Goal: Task Accomplishment & Management: Contribute content

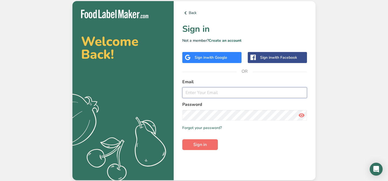
type input "[EMAIL_ADDRESS][DOMAIN_NAME]"
click at [205, 143] on span "Sign in" at bounding box center [199, 144] width 13 height 6
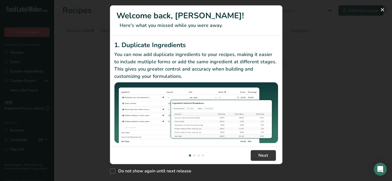
click at [381, 8] on button "New Features" at bounding box center [382, 9] width 9 height 9
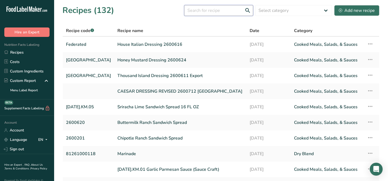
click at [218, 10] on input "text" at bounding box center [218, 10] width 69 height 11
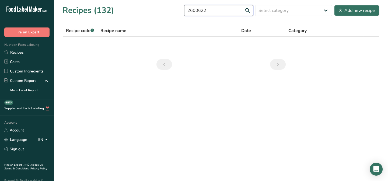
click at [247, 10] on input "2600622" at bounding box center [218, 10] width 69 height 11
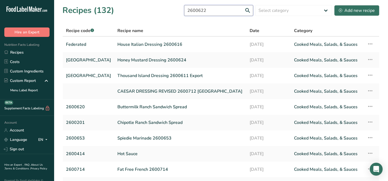
drag, startPoint x: 211, startPoint y: 10, endPoint x: 170, endPoint y: 4, distance: 41.6
click at [170, 4] on div "Recipes (132) 2600622 Select category All Baked Goods [GEOGRAPHIC_DATA] Breadin…" at bounding box center [220, 10] width 317 height 12
type input "CAESAR"
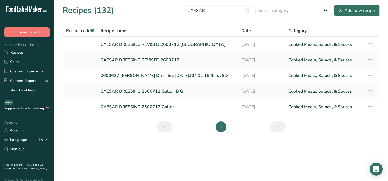
click at [355, 12] on div "Add new recipe" at bounding box center [357, 10] width 36 height 6
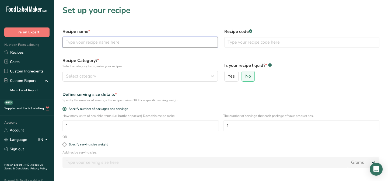
click at [95, 40] on input "text" at bounding box center [139, 42] width 155 height 11
type input "c"
type input "Caesar Dressing 2600622"
click at [227, 42] on input "text" at bounding box center [301, 42] width 155 height 11
type input "Federated"
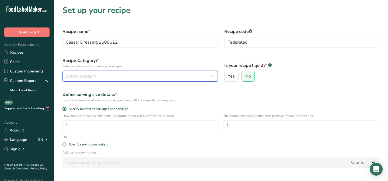
click at [210, 73] on icon "button" at bounding box center [212, 76] width 6 height 10
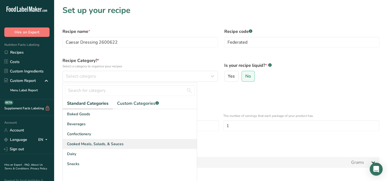
click at [102, 145] on span "Cooked Meals, Salads, & Sauces" at bounding box center [95, 144] width 57 height 6
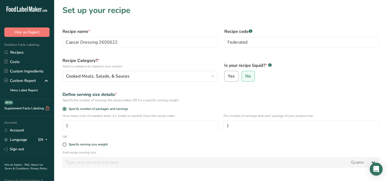
click at [234, 74] on span "Yes" at bounding box center [231, 75] width 7 height 5
click at [228, 75] on input "Yes" at bounding box center [226, 76] width 3 height 3
radio input "true"
radio input "false"
select select "22"
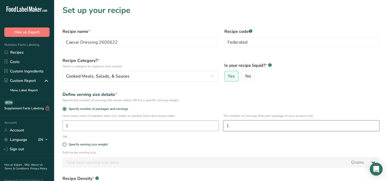
drag, startPoint x: 234, startPoint y: 124, endPoint x: 216, endPoint y: 121, distance: 17.6
click at [218, 122] on div "How many units of sealable items (i.e. bottle or packet) Does this recipe make.…" at bounding box center [220, 123] width 323 height 21
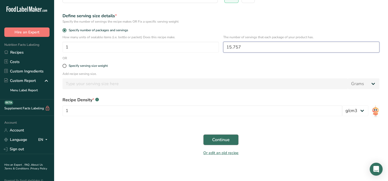
scroll to position [80, 0]
type input "15.757"
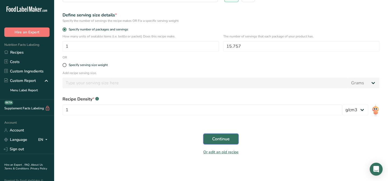
click at [215, 141] on span "Continue" at bounding box center [220, 139] width 17 height 6
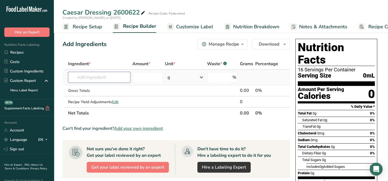
click at [83, 78] on input "text" at bounding box center [99, 77] width 62 height 11
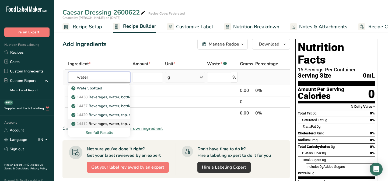
type input "water"
click at [104, 123] on p "14412 [GEOGRAPHIC_DATA], water, tap, well" at bounding box center [104, 124] width 64 height 6
type input "Beverages, water, tap, well"
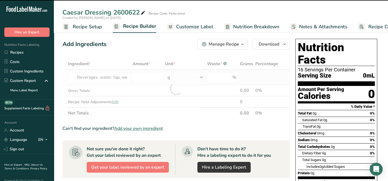
type input "0"
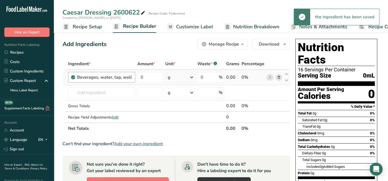
click at [131, 76] on div "Beverages, water, tap, well" at bounding box center [101, 77] width 67 height 11
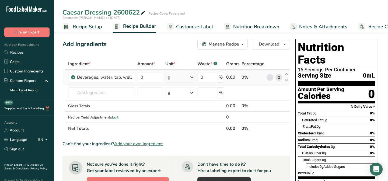
click at [278, 76] on icon at bounding box center [279, 78] width 4 height 6
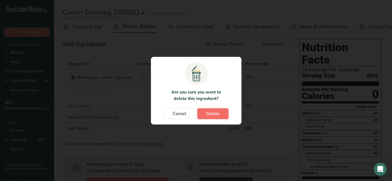
click at [206, 112] on span "Delete" at bounding box center [212, 113] width 13 height 6
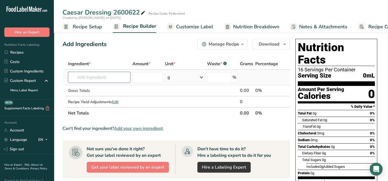
click at [77, 81] on input "text" at bounding box center [99, 77] width 62 height 11
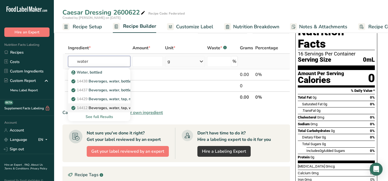
scroll to position [24, 0]
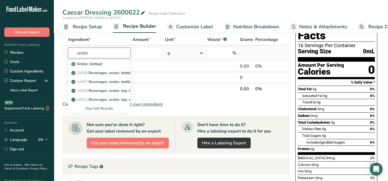
type input "water"
click at [106, 109] on div "See full Results" at bounding box center [98, 109] width 53 height 6
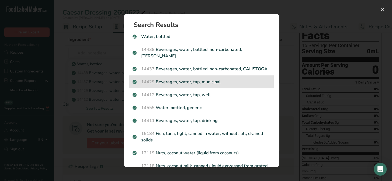
click at [215, 81] on p "14429 [GEOGRAPHIC_DATA], water, tap, municipal" at bounding box center [201, 82] width 138 height 6
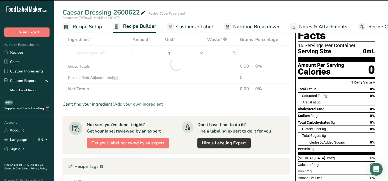
type input "0"
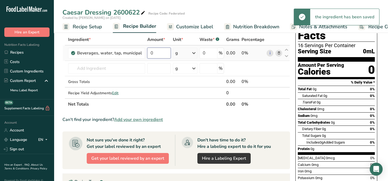
click at [152, 52] on input "0" at bounding box center [158, 53] width 23 height 11
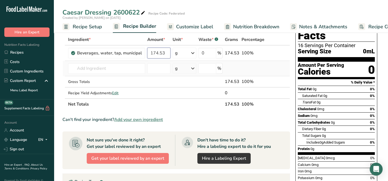
type input "174.53"
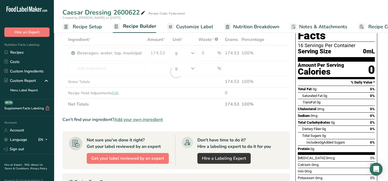
click at [90, 62] on div "Ingredient * Amount * Unit * Waste * .a-a{fill:#347362;}.b-a{fill:#fff;} Grams …" at bounding box center [175, 72] width 227 height 76
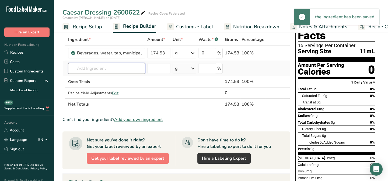
click at [82, 65] on input "text" at bounding box center [106, 68] width 77 height 11
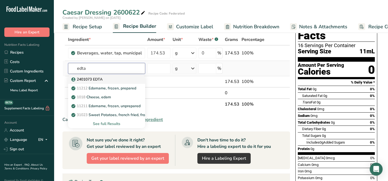
type input "edta"
click at [84, 78] on p "2401073 EDTA" at bounding box center [87, 79] width 30 height 6
type input "2401073 EDTA"
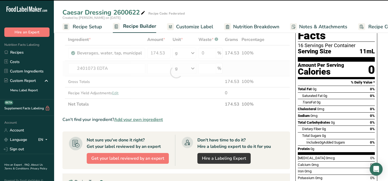
type input "0"
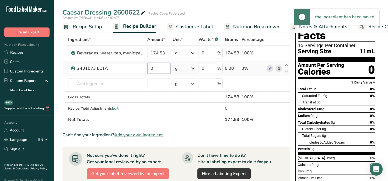
click at [155, 69] on input "0" at bounding box center [158, 68] width 23 height 11
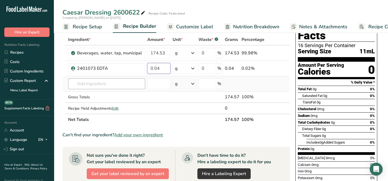
type input "0.04"
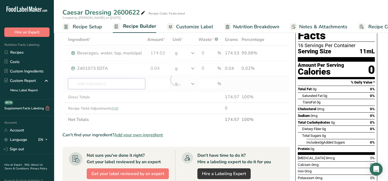
click at [82, 83] on div "Ingredient * Amount * Unit * Waste * .a-a{fill:#347362;}.b-a{fill:#fff;} Grams …" at bounding box center [175, 79] width 227 height 91
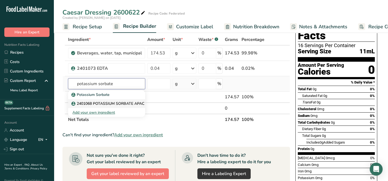
type input "potassium sorbate"
click at [83, 104] on p "2401068 POTASSIUM SORBATE APAC" at bounding box center [108, 104] width 72 height 6
type input "2401068 POTASSIUM SORBATE APAC"
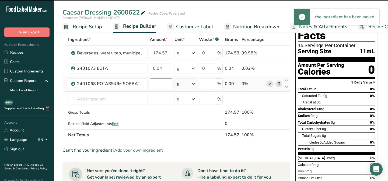
type input "0"
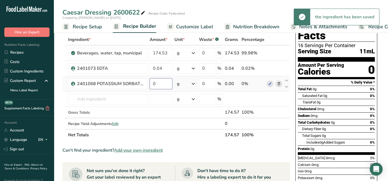
click at [159, 83] on input "0" at bounding box center [161, 83] width 23 height 11
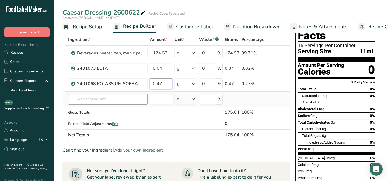
type input "0.47"
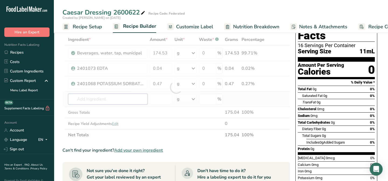
click at [85, 96] on div "Ingredient * Amount * Unit * Waste * .a-a{fill:#347362;}.b-a{fill:#fff;} Grams …" at bounding box center [175, 87] width 227 height 107
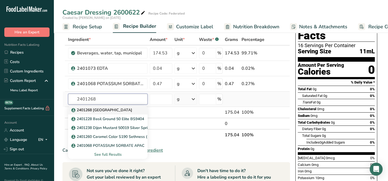
type input "2401268"
click at [96, 110] on p "2401268 [GEOGRAPHIC_DATA]" at bounding box center [102, 110] width 60 height 6
type input "2401268 [GEOGRAPHIC_DATA]"
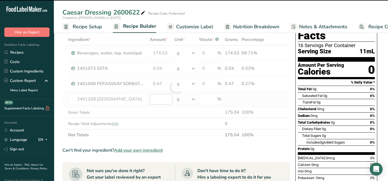
type input "0"
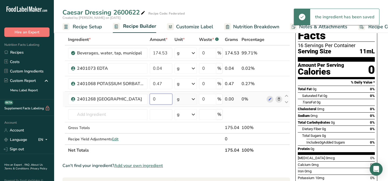
click at [159, 100] on input "0" at bounding box center [161, 99] width 23 height 11
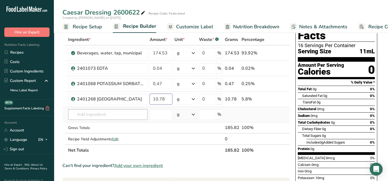
type input "10.78"
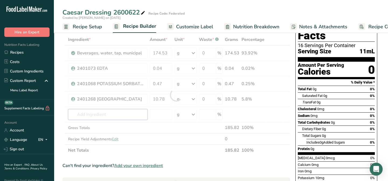
click at [78, 114] on div "Ingredient * Amount * Unit * Waste * .a-a{fill:#347362;}.b-a{fill:#fff;} Grams …" at bounding box center [175, 95] width 227 height 122
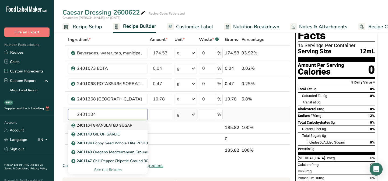
type input "2401104"
click at [81, 125] on p "2401104 GRANULATED SUGAR" at bounding box center [102, 125] width 60 height 6
type input "2401104 GRANULATED SUGAR"
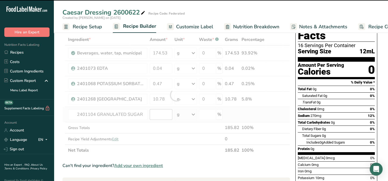
type input "0"
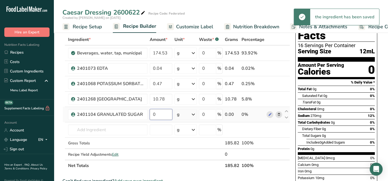
click at [155, 113] on input "0" at bounding box center [161, 114] width 23 height 11
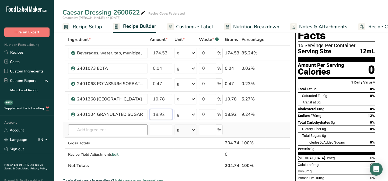
type input "18.92"
click at [85, 129] on div "Ingredient * Amount * Unit * Waste * .a-a{fill:#347362;}.b-a{fill:#fff;} Grams …" at bounding box center [175, 102] width 227 height 137
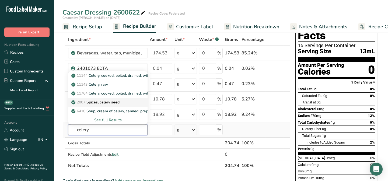
type input "celery"
click at [115, 103] on p "2007 Spices, celery seed" at bounding box center [95, 102] width 47 height 6
type input "Spices, celery seed"
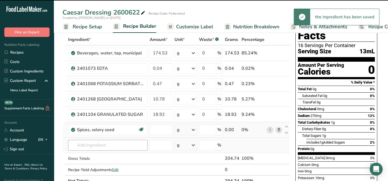
type input "0"
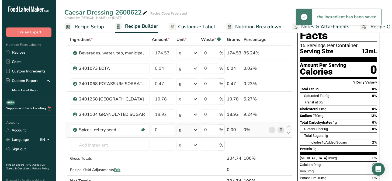
scroll to position [73, 0]
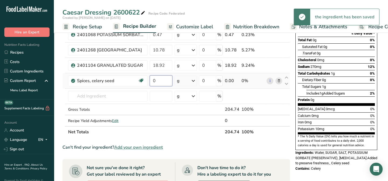
click at [160, 81] on input "0" at bounding box center [161, 80] width 23 height 11
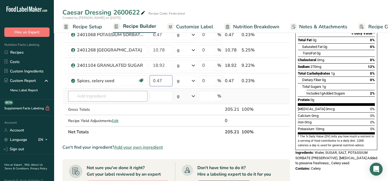
type input "0.47"
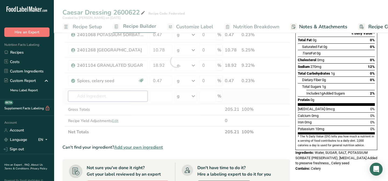
click at [80, 96] on div "Ingredient * Amount * Unit * Waste * .a-a{fill:#347362;}.b-a{fill:#fff;} Grams …" at bounding box center [175, 61] width 227 height 153
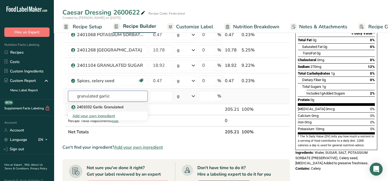
type input "granulated garlic"
click at [114, 106] on p "2401032 Garlic Granulated" at bounding box center [97, 107] width 51 height 6
type input "2401032 Garlic Granulated"
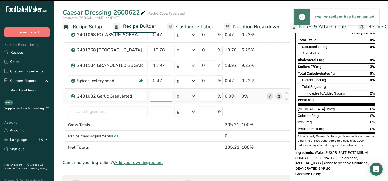
type input "0"
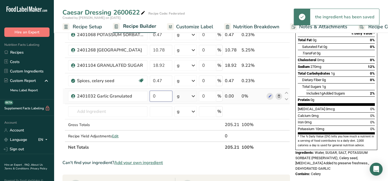
click at [155, 95] on input "0" at bounding box center [161, 96] width 23 height 11
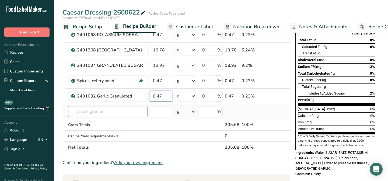
type input "0.47"
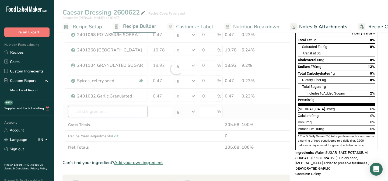
click at [80, 115] on div "Ingredient * Amount * Unit * Waste * .a-a{fill:#347362;}.b-a{fill:#fff;} Grams …" at bounding box center [175, 69] width 227 height 168
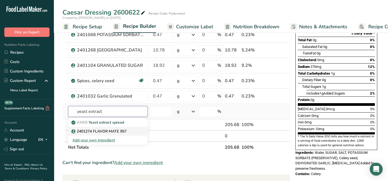
type input "yeast extract"
click at [93, 132] on p "2401274 FLAVOR MATE 957" at bounding box center [99, 131] width 54 height 6
type input "2401274 FLAVOR MATE 957"
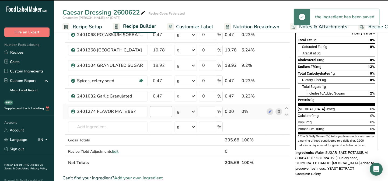
type input "0"
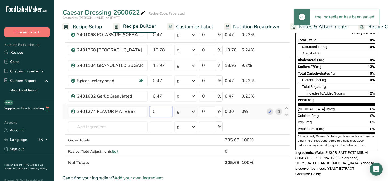
click at [159, 112] on input "0" at bounding box center [161, 111] width 23 height 11
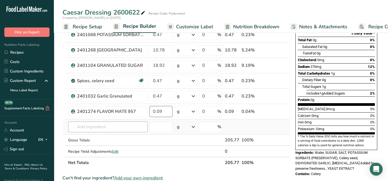
type input "0.09"
click at [82, 127] on div "Ingredient * Amount * Unit * Waste * .a-a{fill:#347362;}.b-a{fill:#fff;} Grams …" at bounding box center [175, 76] width 227 height 183
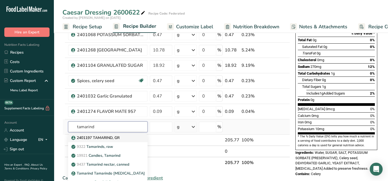
type input "tamarind"
click at [89, 139] on p "2401197 TAMARIND, GR" at bounding box center [95, 138] width 47 height 6
type input "2401197 TAMARIND, GR"
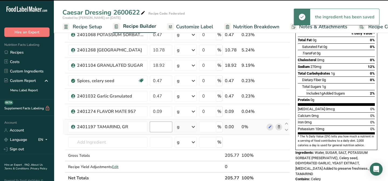
type input "0"
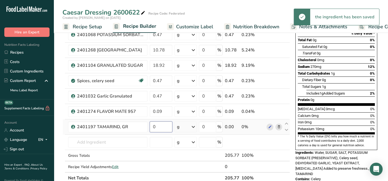
click at [156, 124] on input "0" at bounding box center [161, 126] width 23 height 11
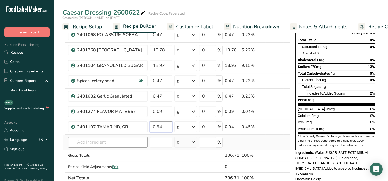
type input "0.94"
click at [78, 141] on div "Ingredient * Amount * Unit * Waste * .a-a{fill:#347362;}.b-a{fill:#fff;} Grams …" at bounding box center [175, 84] width 227 height 199
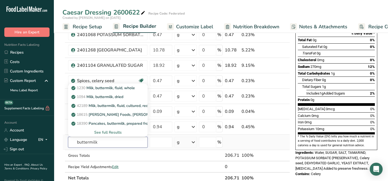
type input "buttermilk"
click at [108, 131] on div "See full Results" at bounding box center [107, 132] width 71 height 6
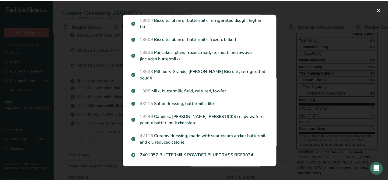
scroll to position [295, 0]
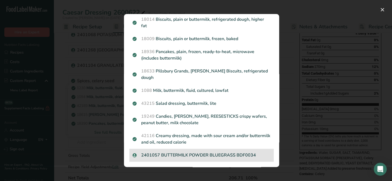
click at [206, 154] on p "2401057 BUTTERMILK POWDER BLUEGRASS BDF0034" at bounding box center [201, 155] width 138 height 6
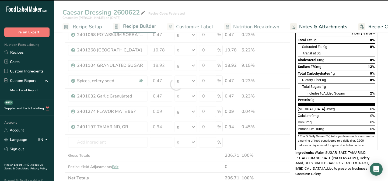
type input "0"
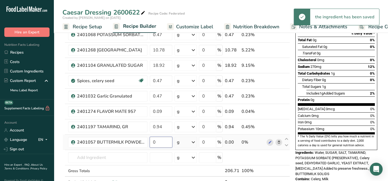
click at [160, 141] on input "0" at bounding box center [161, 142] width 23 height 11
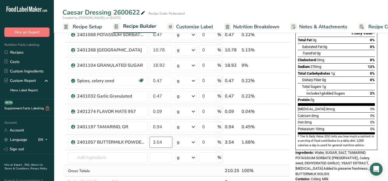
scroll to position [122, 0]
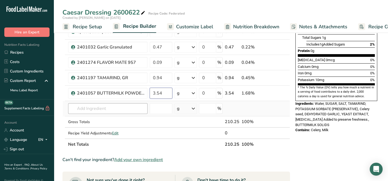
type input "3.54"
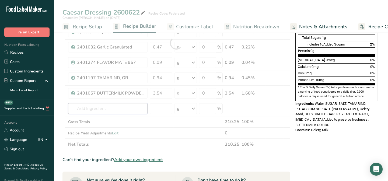
click at [75, 109] on div "Ingredient * Amount * Unit * Waste * .a-a{fill:#347362;}.b-a{fill:#fff;} Grams …" at bounding box center [175, 43] width 227 height 214
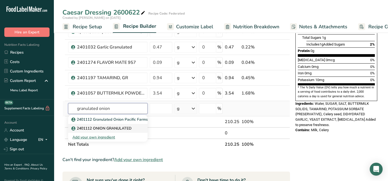
type input "granulated onion"
click at [93, 127] on p "2401112 ONION GRANULATED" at bounding box center [101, 128] width 59 height 6
type input "2401112 ONION GRANULATED"
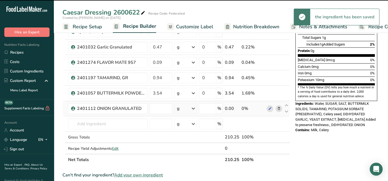
type input "0"
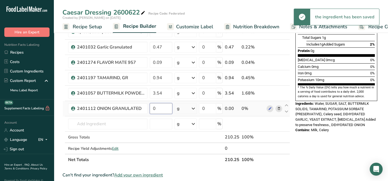
click at [159, 107] on input "0" at bounding box center [161, 108] width 23 height 11
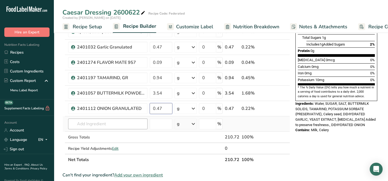
type input "0.47"
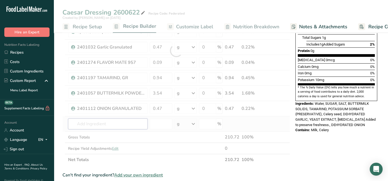
click at [85, 122] on div "Ingredient * Amount * Unit * Waste * .a-a{fill:#347362;}.b-a{fill:#fff;} Grams …" at bounding box center [175, 50] width 227 height 229
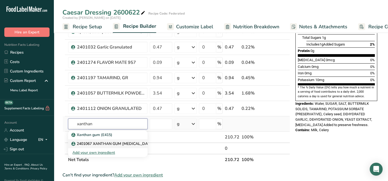
type input "xanthan"
click at [88, 143] on p "2401067 XANTHAN GUM [MEDICAL_DATA] GUMS XANT 200" at bounding box center [128, 144] width 112 height 6
type input "2401067 XANTHAN GUM [MEDICAL_DATA] GUMS XANT 200"
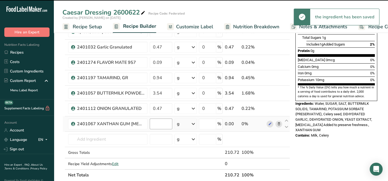
type input "0"
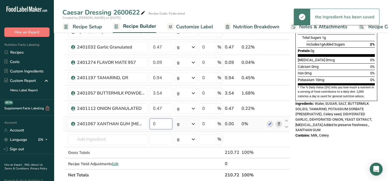
click at [160, 125] on input "0" at bounding box center [161, 123] width 23 height 11
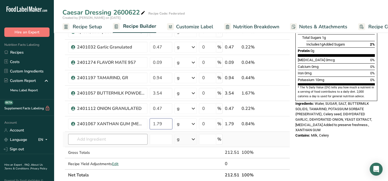
type input "1.79"
click at [70, 137] on div "Ingredient * Amount * Unit * Waste * .a-a{fill:#347362;}.b-a{fill:#fff;} Grams …" at bounding box center [175, 58] width 227 height 245
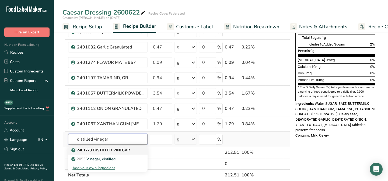
type input "distilled vinegar"
click at [78, 149] on p "2401273 DISTILLED VINEGAR" at bounding box center [100, 150] width 57 height 6
type input "2401273 DISTILLED VINEGAR"
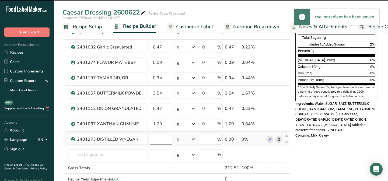
type input "0"
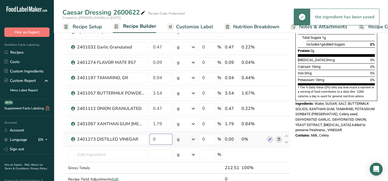
click at [158, 138] on input "0" at bounding box center [161, 139] width 23 height 11
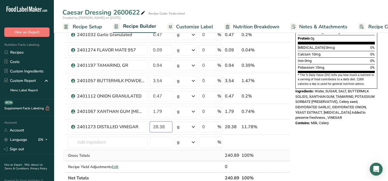
scroll to position [147, 0]
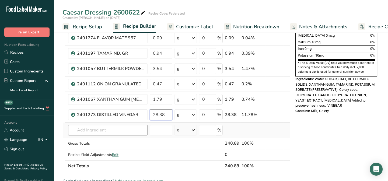
type input "28.38"
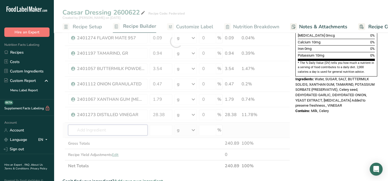
click at [92, 129] on div "Ingredient * Amount * Unit * Waste * .a-a{fill:#347362;}.b-a{fill:#fff;} Grams …" at bounding box center [175, 41] width 227 height 260
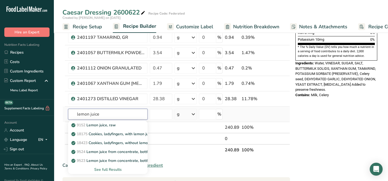
scroll to position [171, 0]
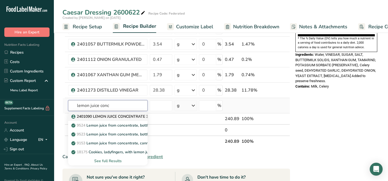
type input "lemon juice conc"
click at [99, 117] on p "2401090 LEMON JUICE CONCENTRATE 325 GPL" at bounding box center [116, 117] width 89 height 6
type input "2401090 LEMON JUICE CONCENTRATE 325 GPL"
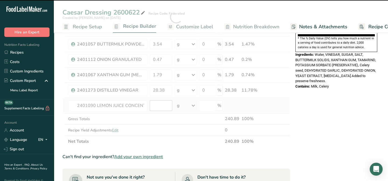
type input "0"
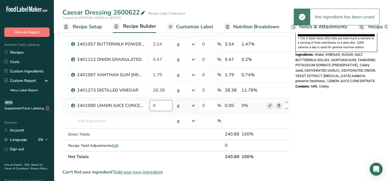
click at [157, 106] on input "0" at bounding box center [161, 105] width 23 height 11
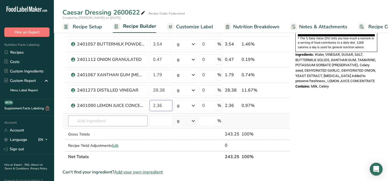
type input "2.36"
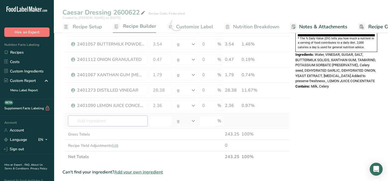
click at [80, 118] on div "Ingredient * Amount * Unit * Waste * .a-a{fill:#347362;}.b-a{fill:#fff;} Grams …" at bounding box center [175, 24] width 227 height 275
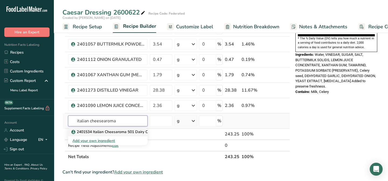
type input "italian cheesearoma"
click at [85, 131] on p "2401534 Italian Cheesaroma 501 Dairy Chem" at bounding box center [113, 132] width 83 height 6
type input "2401534 Italian Cheesaroma 501 Dairy Chem"
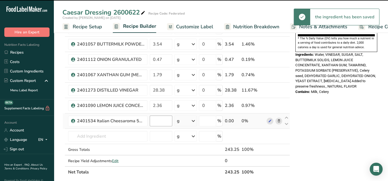
type input "0"
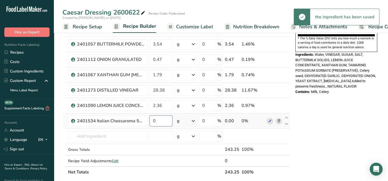
click at [159, 121] on input "0" at bounding box center [161, 120] width 23 height 11
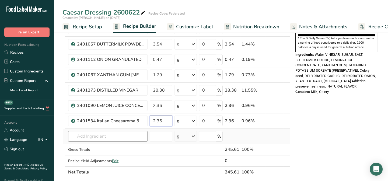
type input "2.36"
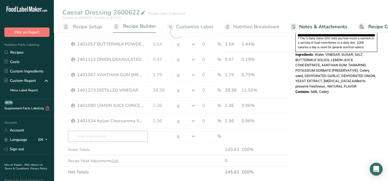
click at [83, 137] on div "Ingredient * Amount * Unit * Waste * .a-a{fill:#347362;}.b-a{fill:#fff;} Grams …" at bounding box center [175, 32] width 227 height 291
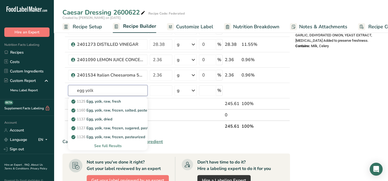
scroll to position [220, 0]
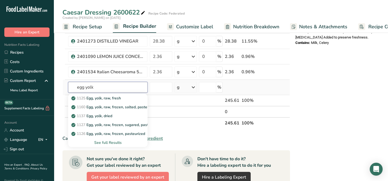
type input "egg yolk"
click at [105, 142] on div "See full Results" at bounding box center [107, 143] width 71 height 6
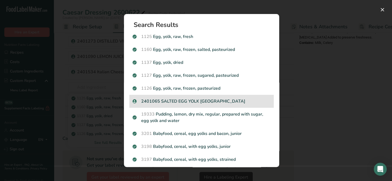
click at [153, 100] on p "2401065 SALTED EGG YOLK [GEOGRAPHIC_DATA]" at bounding box center [201, 101] width 138 height 6
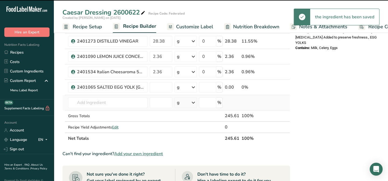
type input "0"
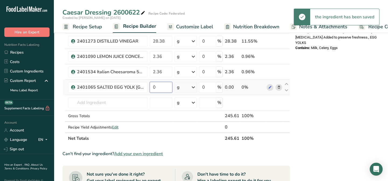
click at [160, 87] on input "0" at bounding box center [161, 87] width 23 height 11
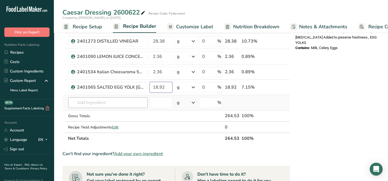
type input "18.92"
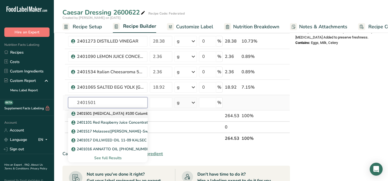
type input "2401501"
click at [90, 111] on p "2401501 [MEDICAL_DATA] #100 Columbus Vegetable Oil" at bounding box center [124, 114] width 105 height 6
type input "2401501 [MEDICAL_DATA] #100 Columbus Vegetable Oil"
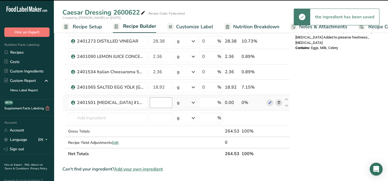
type input "0"
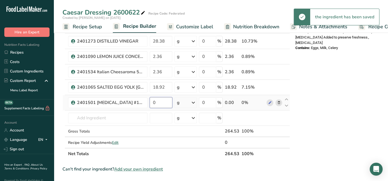
click at [159, 100] on input "0" at bounding box center [161, 102] width 23 height 11
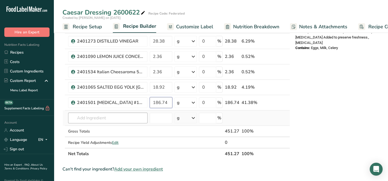
type input "186.74"
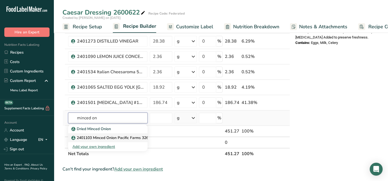
type input "minced on"
click at [93, 138] on p "2401103 Minced Onion Pacific Farms 326-004-1-XLB" at bounding box center [120, 138] width 97 height 6
type input "2401103 Minced Onion Pacific Farms 326-004-1-XLB"
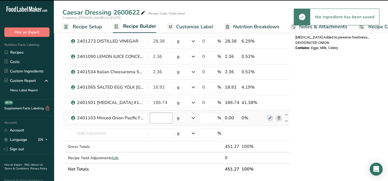
type input "0"
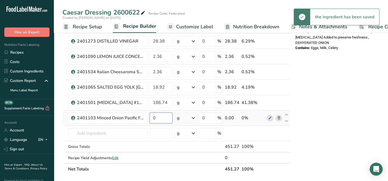
click at [162, 115] on input "0" at bounding box center [161, 118] width 23 height 11
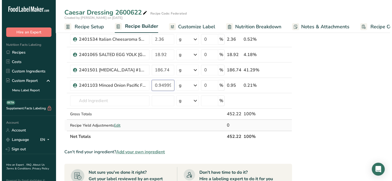
scroll to position [269, 0]
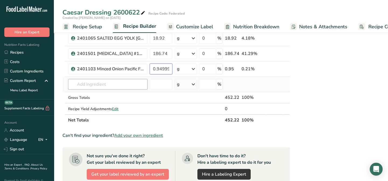
type input "0.949999"
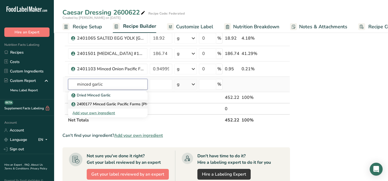
type input "minced garlic"
click at [86, 102] on p "2400177 Minced Garlic Pacific Farms [PHONE_NUMBER]" at bounding box center [123, 104] width 103 height 6
type input "2400177 Minced Garlic Pacific Farms [PHONE_NUMBER]"
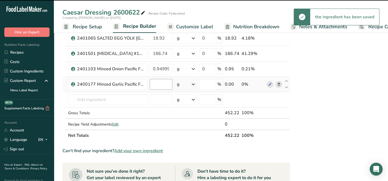
type input "0"
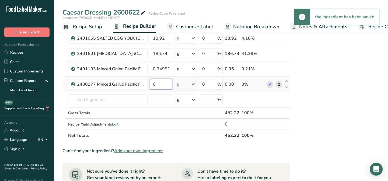
click at [164, 85] on input "0" at bounding box center [161, 84] width 23 height 11
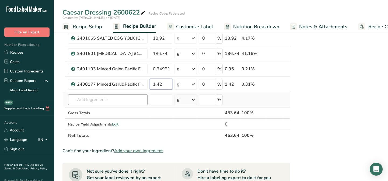
type input "1.42"
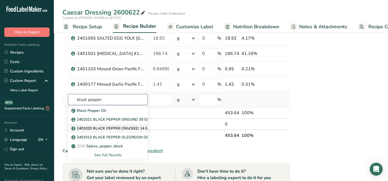
type input "black pepper"
click at [105, 128] on p "2401020 BLACK PEPPER CRACKED 14 ELITE PB9256" at bounding box center [121, 128] width 98 height 6
type input "2401020 BLACK PEPPER CRACKED 14 ELITE PB9256"
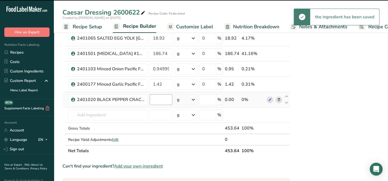
type input "0"
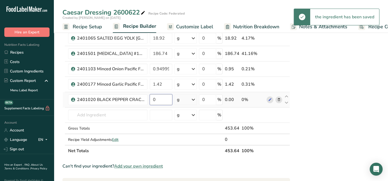
click at [159, 98] on input "0" at bounding box center [161, 99] width 23 height 11
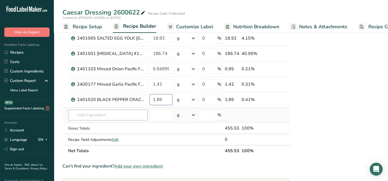
type input "1.89"
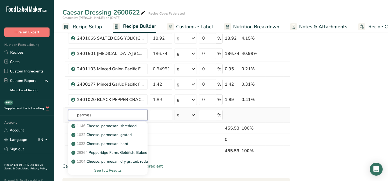
type input "parmes"
click at [113, 168] on div "See full Results" at bounding box center [107, 170] width 71 height 6
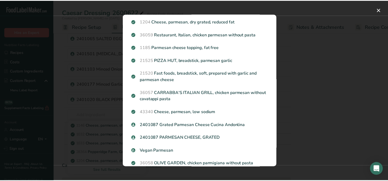
scroll to position [98, 0]
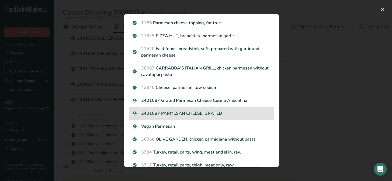
click at [192, 112] on p "2401087 PARMESAN CHEESE, GRATED" at bounding box center [201, 113] width 138 height 6
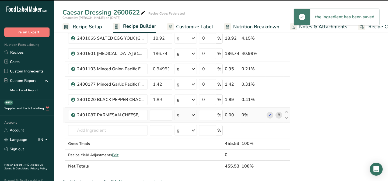
type input "0"
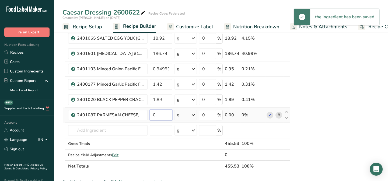
click at [158, 113] on input "0" at bounding box center [161, 115] width 23 height 11
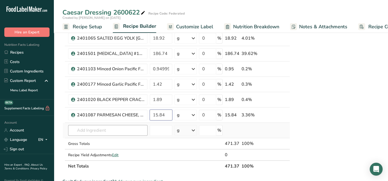
type input "15.84"
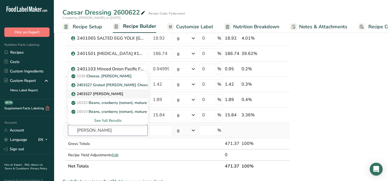
type input "[PERSON_NAME]"
click at [114, 92] on p "2401527 [PERSON_NAME]" at bounding box center [97, 94] width 51 height 6
type input "2401527 [PERSON_NAME]"
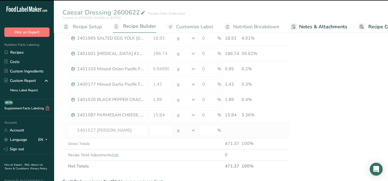
type input "0"
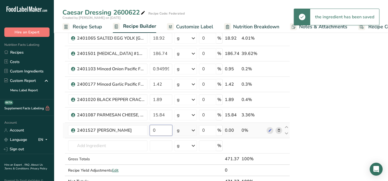
click at [160, 131] on input "0" at bounding box center [161, 130] width 23 height 11
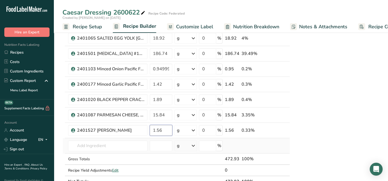
type input "1.56"
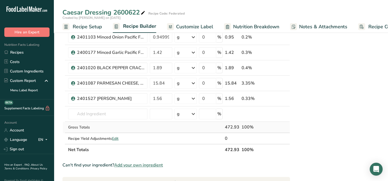
scroll to position [293, 0]
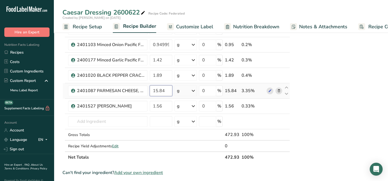
drag, startPoint x: 162, startPoint y: 88, endPoint x: 168, endPoint y: 86, distance: 6.8
click at [168, 86] on input "15.84" at bounding box center [161, 90] width 23 height 11
type input "15.85"
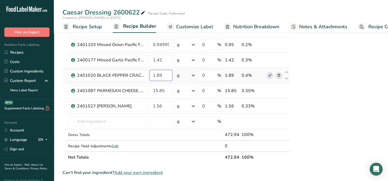
drag, startPoint x: 162, startPoint y: 74, endPoint x: 156, endPoint y: 74, distance: 5.9
click at [156, 74] on input "1.89" at bounding box center [161, 75] width 23 height 11
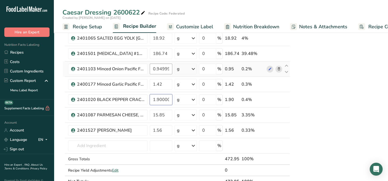
type input "1.900001"
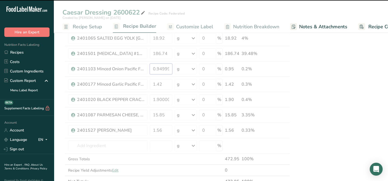
drag, startPoint x: 170, startPoint y: 67, endPoint x: 157, endPoint y: 67, distance: 12.7
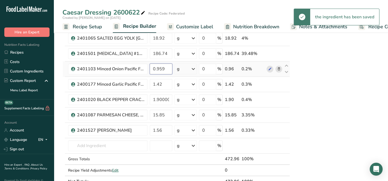
click at [163, 69] on input "0.959" at bounding box center [161, 69] width 23 height 11
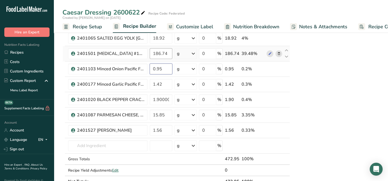
type input "0.95"
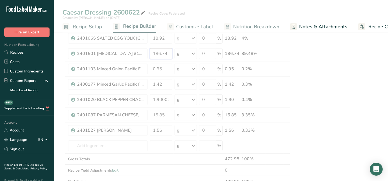
drag, startPoint x: 165, startPoint y: 52, endPoint x: 170, endPoint y: 52, distance: 4.9
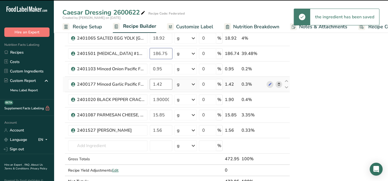
type input "186.74"
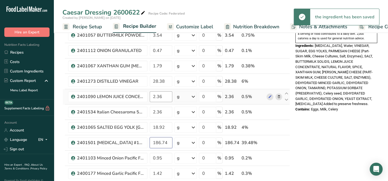
scroll to position [171, 0]
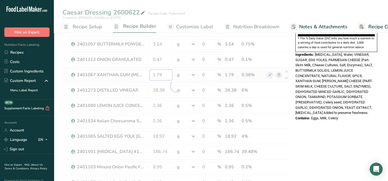
click at [162, 73] on div "Ingredient * Amount * Unit * Waste * .a-a{fill:#347362;}.b-a{fill:#fff;} Grams …" at bounding box center [175, 86] width 227 height 398
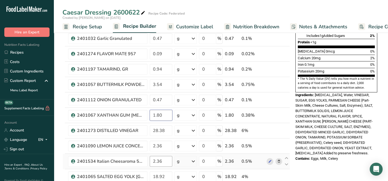
scroll to position [122, 0]
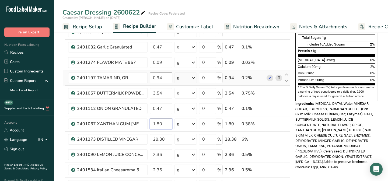
type input "1.80"
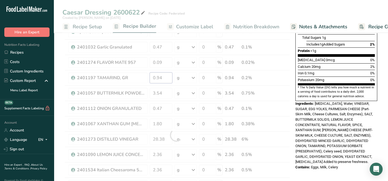
drag, startPoint x: 159, startPoint y: 78, endPoint x: 163, endPoint y: 77, distance: 4.3
click at [162, 77] on div "Ingredient * Amount * Unit * Waste * .a-a{fill:#347362;}.b-a{fill:#fff;} Grams …" at bounding box center [175, 135] width 227 height 398
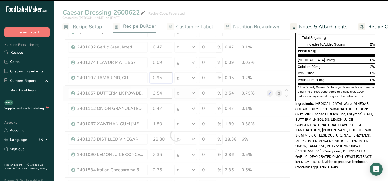
type input "0.94"
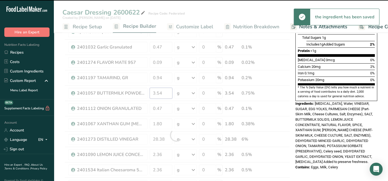
click at [160, 94] on div "Ingredient * Amount * Unit * Waste * .a-a{fill:#347362;}.b-a{fill:#fff;} Grams …" at bounding box center [175, 135] width 227 height 398
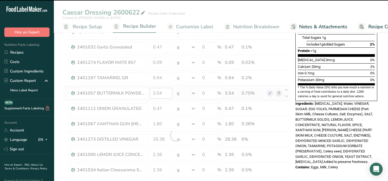
drag, startPoint x: 160, startPoint y: 92, endPoint x: 165, endPoint y: 92, distance: 4.9
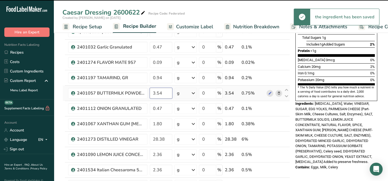
click at [163, 92] on input "3.54" at bounding box center [161, 93] width 23 height 11
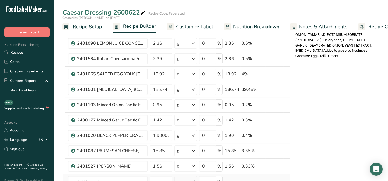
scroll to position [220, 0]
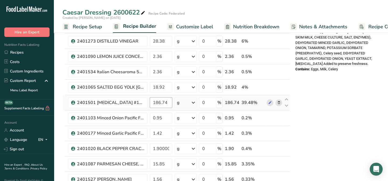
type input "3.55"
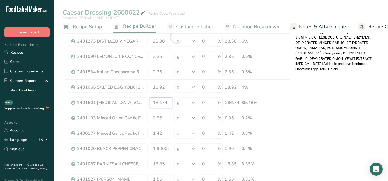
click at [166, 102] on div "Ingredient * Amount * Unit * Waste * .a-a{fill:#347362;}.b-a{fill:#fff;} Grams …" at bounding box center [175, 37] width 227 height 398
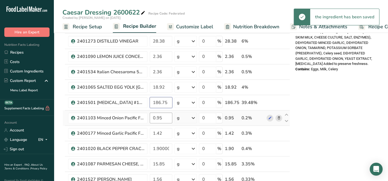
type input "186.75"
click at [170, 121] on div "Ingredient * Amount * Unit * Waste * .a-a{fill:#347362;}.b-a{fill:#fff;} Grams …" at bounding box center [175, 37] width 227 height 398
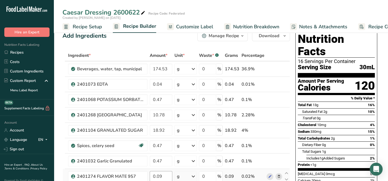
scroll to position [0, 0]
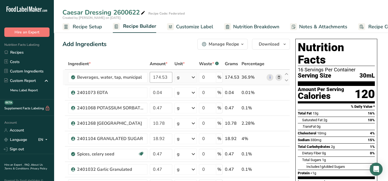
type input "0.949999"
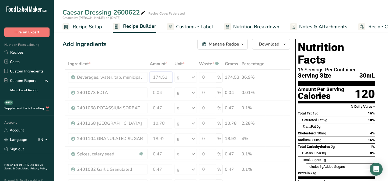
drag, startPoint x: 164, startPoint y: 75, endPoint x: 171, endPoint y: 75, distance: 6.5
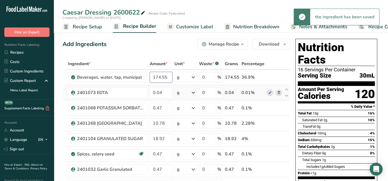
type input "174.55"
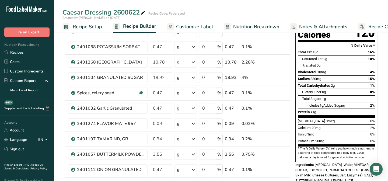
scroll to position [49, 0]
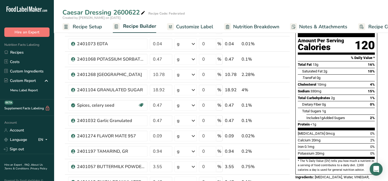
click at [247, 24] on span "Nutrition Breakdown" at bounding box center [256, 26] width 46 height 7
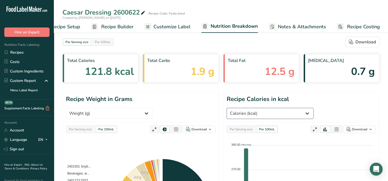
click at [313, 108] on select "Weight (g) Calories (kcal) Energy KJ (kj) Total Fat (g) Saturated Fat (g) Trans…" at bounding box center [270, 113] width 87 height 11
click at [309, 108] on select "Weight (g) Calories (kcal) Energy KJ (kj) Total Fat (g) Saturated Fat (g) Trans…" at bounding box center [270, 113] width 87 height 11
click at [313, 108] on select "Weight (g) Calories (kcal) Energy KJ (kj) Total Fat (g) Saturated Fat (g) Trans…" at bounding box center [270, 113] width 87 height 11
select select "Total Fat"
click at [309, 108] on select "Weight (g) Calories (kcal) Energy KJ (kj) Total Fat (g) Saturated Fat (g) Trans…" at bounding box center [270, 113] width 87 height 11
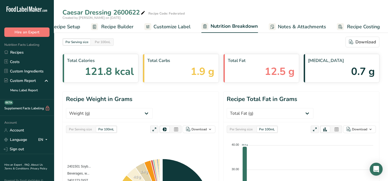
click at [132, 30] on span "Recipe Builder" at bounding box center [117, 26] width 32 height 7
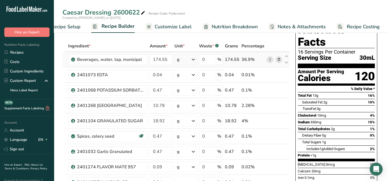
scroll to position [24, 0]
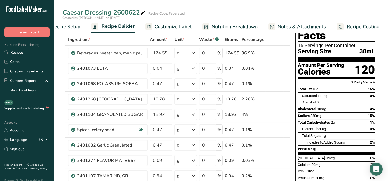
click at [218, 27] on span "Nutrition Breakdown" at bounding box center [235, 26] width 46 height 7
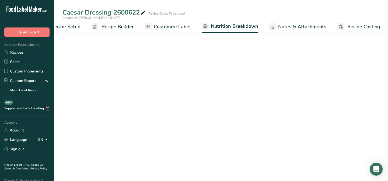
scroll to position [0, 22]
select select "Calories"
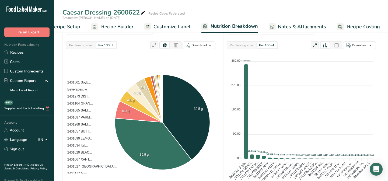
scroll to position [73, 0]
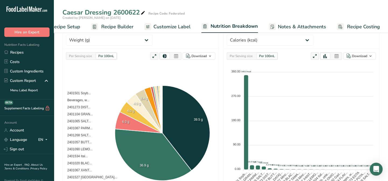
click at [115, 25] on span "Recipe Builder" at bounding box center [117, 26] width 32 height 7
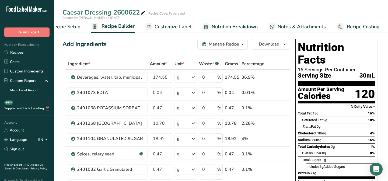
drag, startPoint x: 220, startPoint y: 26, endPoint x: 348, endPoint y: 65, distance: 134.3
click at [220, 26] on span "Nutrition Breakdown" at bounding box center [235, 26] width 46 height 7
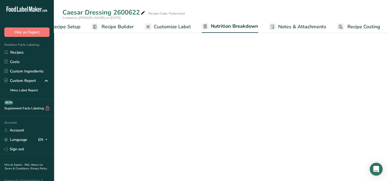
scroll to position [0, 22]
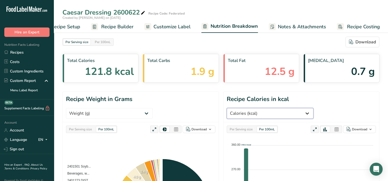
click at [313, 108] on select "Weight (g) Calories (kcal) Energy KJ (kj) Total Fat (g) Saturated Fat (g) Trans…" at bounding box center [270, 113] width 87 height 11
select select "Potassium"
click at [309, 108] on select "Weight (g) Calories (kcal) Energy KJ (kj) Total Fat (g) Saturated Fat (g) Trans…" at bounding box center [270, 113] width 87 height 11
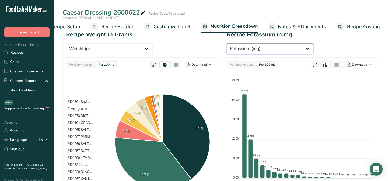
scroll to position [73, 0]
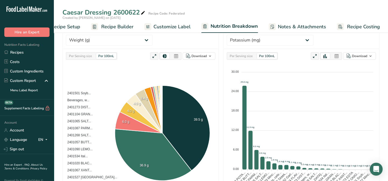
click at [111, 25] on span "Recipe Builder" at bounding box center [117, 26] width 32 height 7
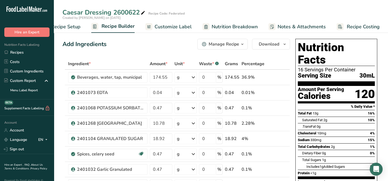
click at [73, 26] on span "Recipe Setup" at bounding box center [65, 26] width 29 height 7
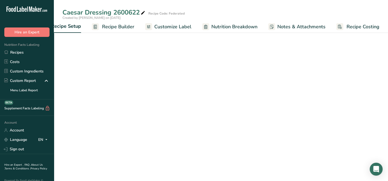
scroll to position [0, 2]
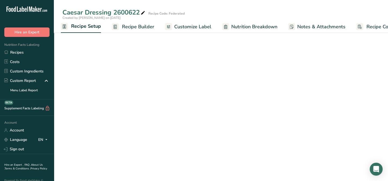
select select "22"
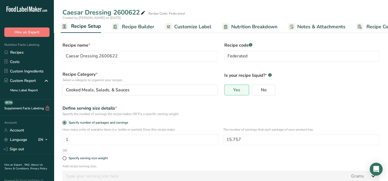
click at [139, 26] on span "Recipe Builder" at bounding box center [138, 26] width 32 height 7
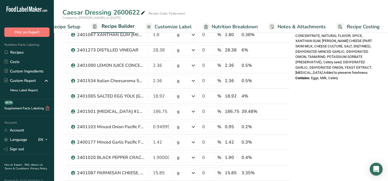
scroll to position [220, 0]
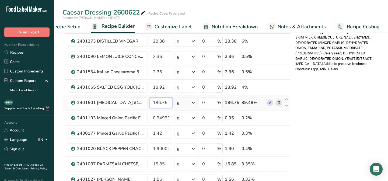
drag, startPoint x: 166, startPoint y: 101, endPoint x: 153, endPoint y: 101, distance: 13.2
click at [153, 101] on input "186.75" at bounding box center [161, 102] width 23 height 11
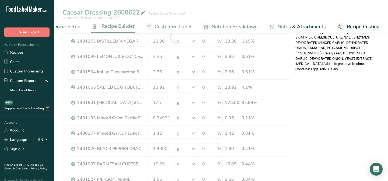
click at [317, 143] on div "Nutrition Facts 16 Servings Per Container Serving Size 30mL Amount Per Serving …" at bounding box center [336, 118] width 86 height 605
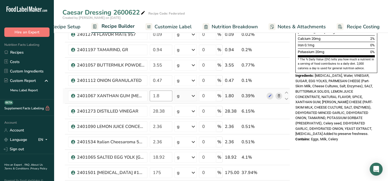
scroll to position [171, 0]
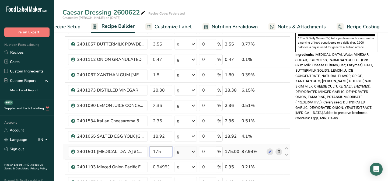
drag, startPoint x: 161, startPoint y: 152, endPoint x: 157, endPoint y: 152, distance: 4.0
click at [157, 152] on input "175" at bounding box center [161, 151] width 23 height 11
click at [163, 151] on input "170" at bounding box center [161, 151] width 23 height 11
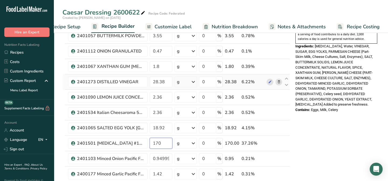
scroll to position [220, 0]
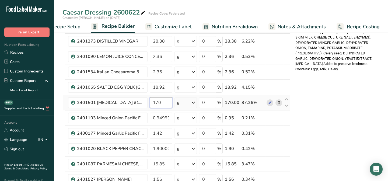
drag, startPoint x: 161, startPoint y: 104, endPoint x: 156, endPoint y: 103, distance: 5.8
click at [156, 103] on input "170" at bounding box center [161, 102] width 23 height 11
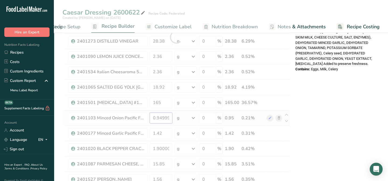
click at [166, 118] on div "Ingredient * Amount * Unit * Waste * .a-a{fill:#347362;}.b-a{fill:#fff;} Grams …" at bounding box center [175, 37] width 227 height 398
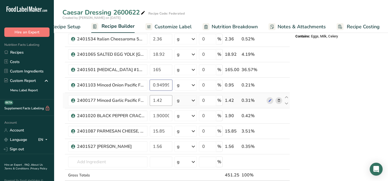
scroll to position [245, 0]
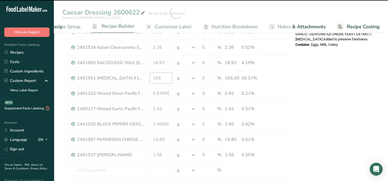
drag, startPoint x: 163, startPoint y: 79, endPoint x: 150, endPoint y: 79, distance: 13.2
click at [150, 79] on div "Ingredient * Amount * Unit * Waste * .a-a{fill:#347362;}.b-a{fill:#fff;} Grams …" at bounding box center [175, 12] width 227 height 398
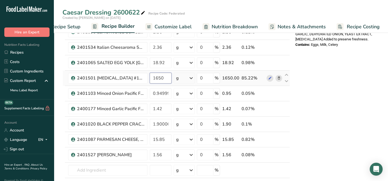
drag, startPoint x: 157, startPoint y: 78, endPoint x: 149, endPoint y: 77, distance: 8.9
click at [149, 77] on td "1650" at bounding box center [161, 78] width 24 height 15
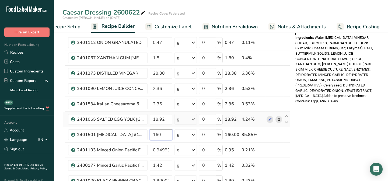
scroll to position [196, 0]
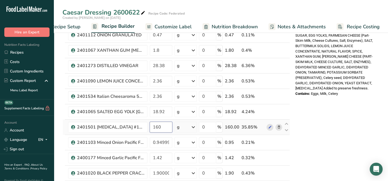
click at [157, 127] on input "160" at bounding box center [161, 127] width 23 height 11
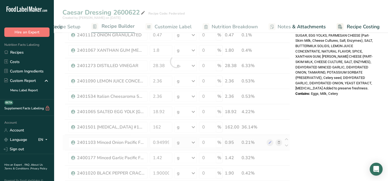
click at [176, 136] on div "Ingredient * Amount * Unit * Waste * .a-a{fill:#347362;}.b-a{fill:#fff;} Grams …" at bounding box center [175, 61] width 227 height 398
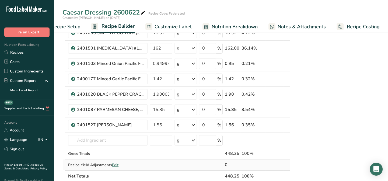
scroll to position [220, 0]
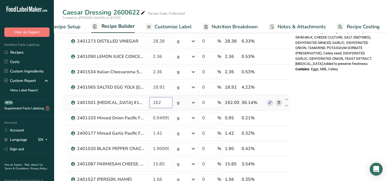
click at [163, 102] on input "162" at bounding box center [161, 102] width 23 height 11
click at [160, 101] on input "163" at bounding box center [161, 102] width 23 height 11
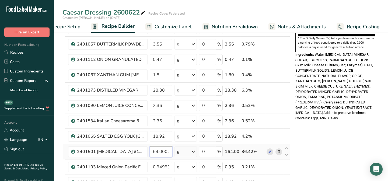
scroll to position [0, 0]
drag, startPoint x: 170, startPoint y: 151, endPoint x: 150, endPoint y: 150, distance: 20.7
click at [150, 150] on input "164.000001" at bounding box center [161, 151] width 23 height 11
click at [170, 149] on input "164.50001" at bounding box center [161, 151] width 23 height 11
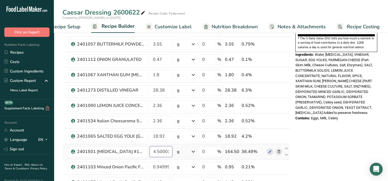
click at [168, 151] on input "164.50001" at bounding box center [161, 151] width 23 height 11
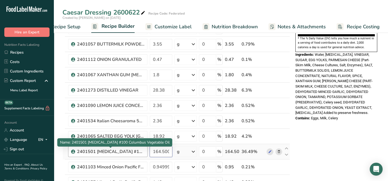
drag, startPoint x: 166, startPoint y: 151, endPoint x: 143, endPoint y: 149, distance: 23.8
click at [143, 149] on tr "2401501 [MEDICAL_DATA] #100 Columbus Vegetable Oil 164.50001 g Weight Units g k…" at bounding box center [176, 151] width 227 height 15
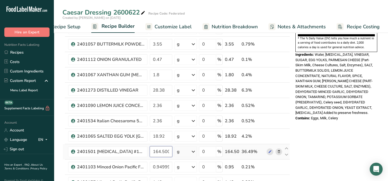
click at [160, 150] on input "164.50001" at bounding box center [161, 151] width 23 height 11
click at [168, 150] on input "164.50001" at bounding box center [161, 151] width 23 height 11
click at [157, 146] on input "1" at bounding box center [161, 151] width 23 height 11
click at [163, 160] on div "Ingredient * Amount * Unit * Waste * .a-a{fill:#347362;}.b-a{fill:#fff;} Grams …" at bounding box center [175, 86] width 227 height 398
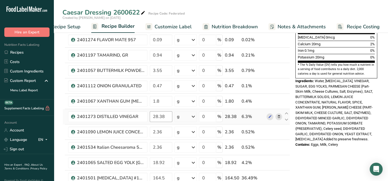
scroll to position [171, 0]
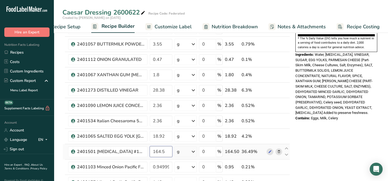
drag, startPoint x: 164, startPoint y: 150, endPoint x: 153, endPoint y: 149, distance: 11.2
click at [153, 149] on input "164.5" at bounding box center [161, 151] width 23 height 11
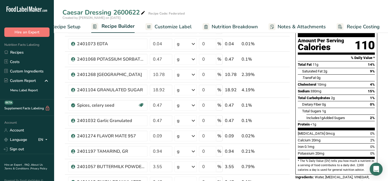
scroll to position [0, 0]
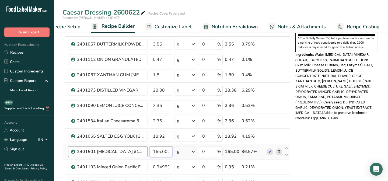
drag, startPoint x: 169, startPoint y: 150, endPoint x: 145, endPoint y: 149, distance: 24.5
click at [148, 149] on tr "2401501 [MEDICAL_DATA] #100 Columbus Vegetable Oil 165.000001 g Weight Units g …" at bounding box center [176, 151] width 227 height 15
type input "1"
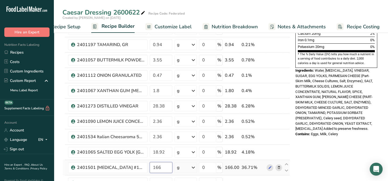
scroll to position [147, 0]
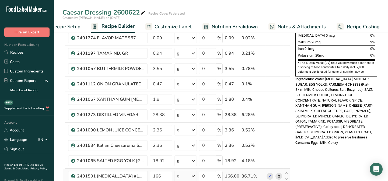
click at [149, 143] on div "Ingredient * Amount * Unit * Waste * .a-a{fill:#347362;}.b-a{fill:#fff;} Grams …" at bounding box center [175, 110] width 227 height 398
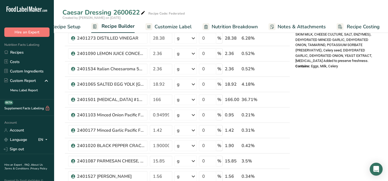
scroll to position [220, 0]
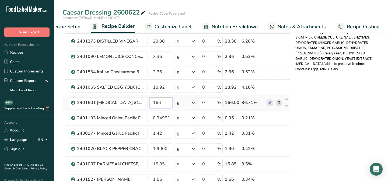
drag, startPoint x: 161, startPoint y: 102, endPoint x: 157, endPoint y: 102, distance: 4.0
click at [157, 102] on input "166" at bounding box center [161, 102] width 23 height 11
click at [155, 108] on div "Ingredient * Amount * Unit * Waste * .a-a{fill:#347362;}.b-a{fill:#fff;} Grams …" at bounding box center [175, 37] width 227 height 398
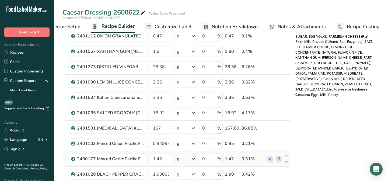
scroll to position [196, 0]
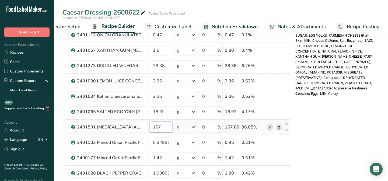
drag, startPoint x: 162, startPoint y: 126, endPoint x: 157, endPoint y: 126, distance: 4.0
click at [157, 126] on input "167" at bounding box center [161, 127] width 23 height 11
click at [152, 125] on input "168" at bounding box center [161, 127] width 23 height 11
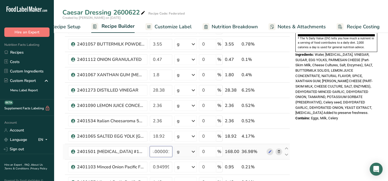
scroll to position [0, 0]
drag, startPoint x: 169, startPoint y: 151, endPoint x: 152, endPoint y: 151, distance: 16.7
click at [152, 151] on input "168.000001" at bounding box center [161, 151] width 23 height 11
click at [167, 151] on input "168.000001" at bounding box center [161, 151] width 23 height 11
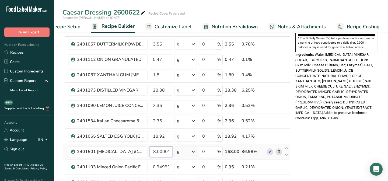
drag, startPoint x: 165, startPoint y: 151, endPoint x: 181, endPoint y: 149, distance: 15.4
click at [181, 149] on tr "2401501 [MEDICAL_DATA] #100 Columbus Vegetable Oil 168.00001 g Weight Units g k…" at bounding box center [176, 151] width 227 height 15
type input "1"
click at [150, 141] on div "Ingredient * Amount * Unit * Waste * .a-a{fill:#347362;}.b-a{fill:#fff;} Grams …" at bounding box center [175, 86] width 227 height 398
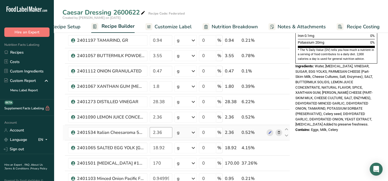
scroll to position [171, 0]
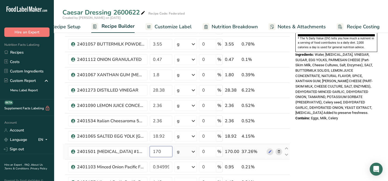
click at [161, 149] on input "170" at bounding box center [161, 151] width 23 height 11
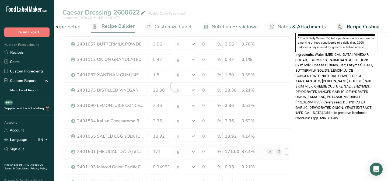
click at [172, 158] on div "Ingredient * Amount * Unit * Waste * .a-a{fill:#347362;}.b-a{fill:#fff;} Grams …" at bounding box center [175, 86] width 227 height 398
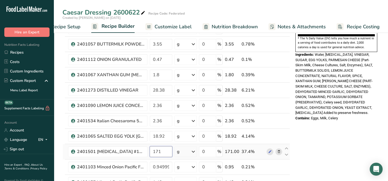
click at [160, 150] on input "171" at bounding box center [161, 151] width 23 height 11
click at [171, 146] on input "173" at bounding box center [161, 151] width 23 height 11
click at [167, 147] on input "174" at bounding box center [161, 151] width 23 height 11
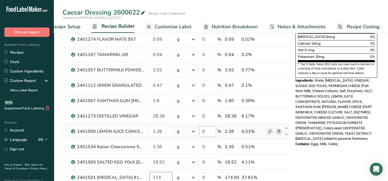
scroll to position [147, 0]
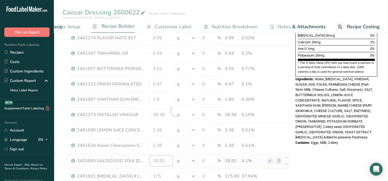
click at [155, 155] on div "Ingredient * Amount * Unit * Waste * .a-a{fill:#347362;}.b-a{fill:#fff;} Grams …" at bounding box center [175, 110] width 227 height 398
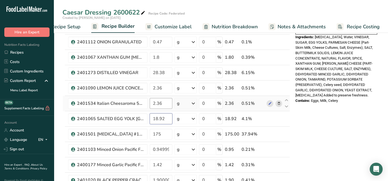
scroll to position [196, 0]
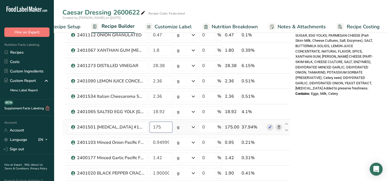
click at [160, 127] on div "Ingredient * Amount * Unit * Waste * .a-a{fill:#347362;}.b-a{fill:#fff;} Grams …" at bounding box center [175, 61] width 227 height 398
drag, startPoint x: 164, startPoint y: 126, endPoint x: 158, endPoint y: 128, distance: 6.1
click at [158, 128] on input "1754" at bounding box center [161, 127] width 22 height 11
type input "173"
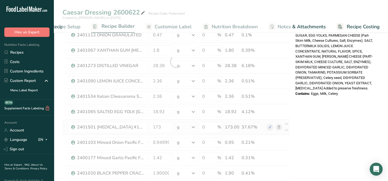
click at [176, 121] on div "Ingredient * Amount * Unit * Waste * .a-a{fill:#347362;}.b-a{fill:#fff;} Grams …" at bounding box center [175, 61] width 227 height 398
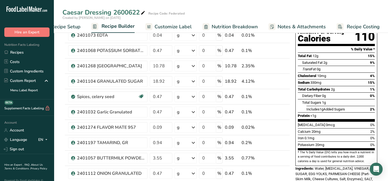
scroll to position [49, 0]
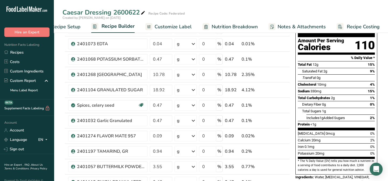
click at [324, 121] on div "Protein <1g" at bounding box center [336, 124] width 77 height 7
click at [222, 28] on span "Nutrition Breakdown" at bounding box center [235, 26] width 46 height 7
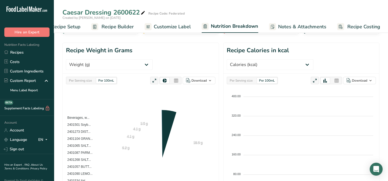
scroll to position [0, 22]
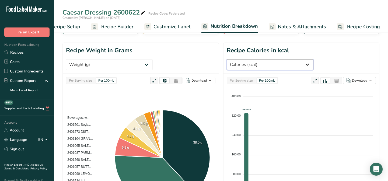
click at [313, 59] on select "Weight (g) Calories (kcal) Energy KJ (kj) Total Fat (g) Saturated Fat (g) Trans…" at bounding box center [270, 64] width 87 height 11
select select "Protein"
click at [309, 59] on select "Weight (g) Calories (kcal) Energy KJ (kj) Total Fat (g) Saturated Fat (g) Trans…" at bounding box center [270, 64] width 87 height 11
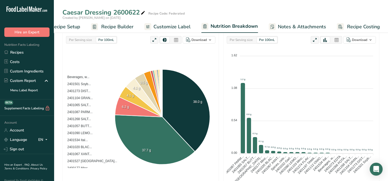
scroll to position [98, 0]
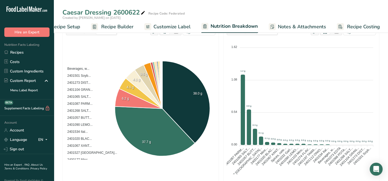
click at [167, 26] on span "Customize Label" at bounding box center [171, 26] width 37 height 7
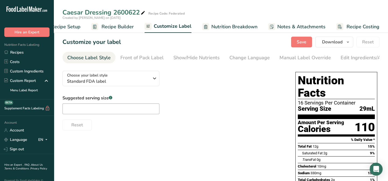
click at [128, 27] on span "Recipe Builder" at bounding box center [117, 26] width 32 height 7
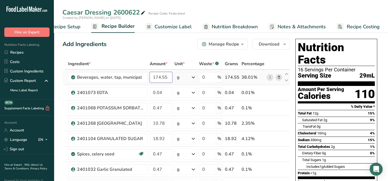
drag, startPoint x: 167, startPoint y: 77, endPoint x: 148, endPoint y: 77, distance: 19.1
click at [148, 77] on tr "Beverages, water, tap, municipal 174.55 g Portions 1 fl oz 1 bottle 8 fl oz 1 l…" at bounding box center [176, 77] width 227 height 15
type input "188.30"
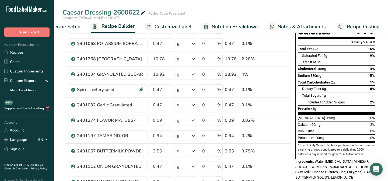
scroll to position [73, 0]
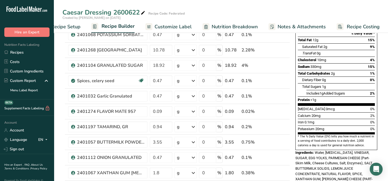
click at [176, 24] on span "Customize Label" at bounding box center [173, 26] width 37 height 7
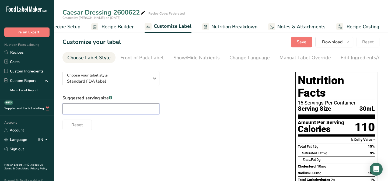
click at [86, 109] on input "text" at bounding box center [110, 108] width 97 height 11
type input "2 Tbsp"
click at [302, 44] on span "Save" at bounding box center [302, 42] width 10 height 6
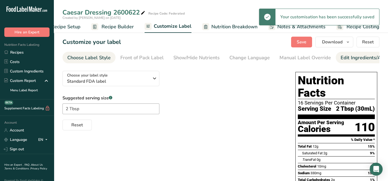
click at [351, 60] on div "Edit Ingredients/Allergens List" at bounding box center [375, 57] width 68 height 7
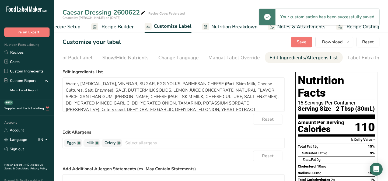
scroll to position [0, 74]
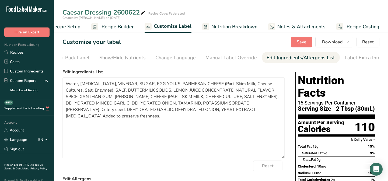
drag, startPoint x: 284, startPoint y: 112, endPoint x: 289, endPoint y: 159, distance: 46.8
drag, startPoint x: 80, startPoint y: 84, endPoint x: 65, endPoint y: 85, distance: 15.1
click at [65, 85] on textarea "Water, [MEDICAL_DATA], VINEGAR, SUGAR, EGG YOLKS, PARMESAN CHEESE (Part-Skim Mi…" at bounding box center [173, 117] width 222 height 81
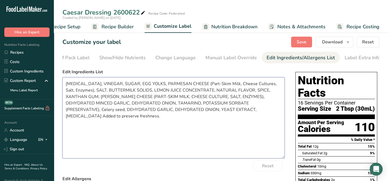
click at [97, 84] on textarea "[MEDICAL_DATA], VINEGAR, SUGAR, EGG YOLKS, PARMESAN CHEESE (Part-Skim Milk, Che…" at bounding box center [173, 117] width 222 height 81
click at [97, 84] on textarea "[MEDICAL_DATA], WATER,VINEGAR, SUGAR, EGG YOLKS, PARMESAN CHEESE (Part-Skim Mil…" at bounding box center [173, 117] width 222 height 81
click at [113, 86] on textarea "[MEDICAL_DATA], WATER,VINEGAR, SUGAR, EGG YOLKS, PARMESAN CHEESE (Part-Skim Mil…" at bounding box center [173, 117] width 222 height 81
drag, startPoint x: 198, startPoint y: 85, endPoint x: 157, endPoint y: 82, distance: 40.7
click at [157, 82] on textarea "[MEDICAL_DATA], WATER, DISTILLED VINEGAR, SUGAR, EGG YOLKS, PARMESAN CHEESE (Pa…" at bounding box center [173, 117] width 222 height 81
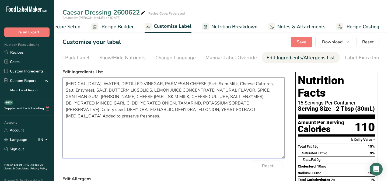
click at [106, 118] on textarea "[MEDICAL_DATA], WATER, DISTILLED VINEGAR, PARMESAN CHEESE (Part-Skim Milk, Chee…" at bounding box center [173, 117] width 222 height 81
paste textarea "SUGAR, EGG YOLKS,"
click at [156, 84] on textarea "[MEDICAL_DATA], WATER, DISTILLED VINEGAR, PARMESAN CHEESE (Part-Skim Milk, Chee…" at bounding box center [173, 117] width 222 height 81
drag, startPoint x: 173, startPoint y: 117, endPoint x: 158, endPoint y: 118, distance: 14.8
click at [158, 118] on textarea "[MEDICAL_DATA], WATER, DISTILLED VINEGAR, [PERSON_NAME] & PARMESAN CHEESE (Part…" at bounding box center [173, 117] width 222 height 81
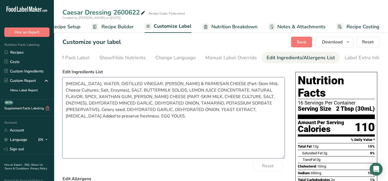
click at [115, 91] on textarea "[MEDICAL_DATA], WATER, DISTILLED VINEGAR, [PERSON_NAME] & PARMESAN CHEESE (Part…" at bounding box center [173, 117] width 222 height 81
paste textarea "UGAR,S"
drag, startPoint x: 183, startPoint y: 118, endPoint x: 159, endPoint y: 117, distance: 24.6
click at [159, 117] on textarea "[MEDICAL_DATA], WATER, DISTILLED VINEGAR, [PERSON_NAME] & PARMESAN CHEESE (Part…" at bounding box center [173, 117] width 222 height 81
click at [131, 91] on textarea "[MEDICAL_DATA], WATER, DISTILLED VINEGAR, [PERSON_NAME] & PARMESAN CHEESE (Part…" at bounding box center [173, 117] width 222 height 81
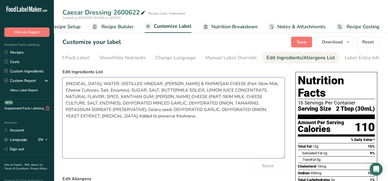
click at [132, 91] on textarea "[MEDICAL_DATA], WATER, DISTILLED VINEGAR, [PERSON_NAME] & PARMESAN CHEESE (Part…" at bounding box center [173, 117] width 222 height 81
paste textarea "EGG YOLKS,"
click at [170, 91] on textarea "[MEDICAL_DATA], WATER, DISTILLED VINEGAR, [PERSON_NAME] & PARMESAN CHEESE (Part…" at bounding box center [173, 117] width 222 height 81
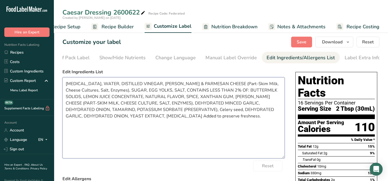
drag, startPoint x: 180, startPoint y: 97, endPoint x: 167, endPoint y: 97, distance: 12.9
click at [167, 97] on textarea "[MEDICAL_DATA], WATER, DISTILLED VINEGAR, [PERSON_NAME] & PARMESAN CHEESE (Part…" at bounding box center [173, 117] width 222 height 81
click at [66, 97] on textarea "[MEDICAL_DATA], WATER, DISTILLED VINEGAR, [PERSON_NAME] & PARMESAN CHEESE (Part…" at bounding box center [173, 117] width 222 height 81
paste textarea "SPICE,"
click at [77, 97] on textarea "[MEDICAL_DATA], WATER, DISTILLED VINEGAR, [PERSON_NAME] & PARMESAN CHEESE (Part…" at bounding box center [173, 117] width 222 height 81
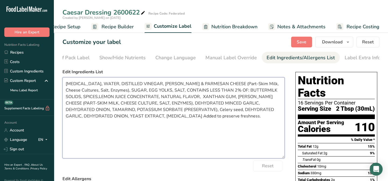
click at [82, 97] on textarea "[MEDICAL_DATA], WATER, DISTILLED VINEGAR, [PERSON_NAME] & PARMESAN CHEESE (Part…" at bounding box center [173, 117] width 222 height 81
drag, startPoint x: 215, startPoint y: 104, endPoint x: 152, endPoint y: 104, distance: 63.8
click at [152, 104] on textarea "[MEDICAL_DATA], WATER, DISTILLED VINEGAR, [PERSON_NAME] & PARMESAN CHEESE (Part…" at bounding box center [173, 117] width 222 height 81
click at [144, 97] on textarea "[MEDICAL_DATA], WATER, DISTILLED VINEGAR, [PERSON_NAME] & PARMESAN CHEESE (Part…" at bounding box center [173, 117] width 222 height 81
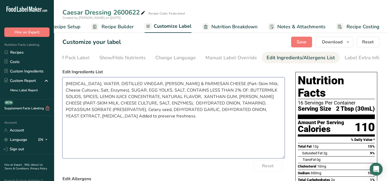
paste textarea "DEHYDRATED MINCED GARLIC,"
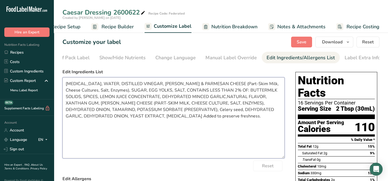
click at [192, 98] on textarea "[MEDICAL_DATA], WATER, DISTILLED VINEGAR, [PERSON_NAME] & PARMESAN CHEESE (Part…" at bounding box center [173, 117] width 222 height 81
click at [191, 97] on textarea "[MEDICAL_DATA], WATER, DISTILLED VINEGAR, [PERSON_NAME] & PARMESAN CHEESE (Part…" at bounding box center [173, 117] width 222 height 81
drag, startPoint x: 261, startPoint y: 106, endPoint x: 215, endPoint y: 103, distance: 46.1
click at [215, 103] on textarea "[MEDICAL_DATA], WATER, DISTILLED VINEGAR, [PERSON_NAME] & PARMESAN CHEESE (Part…" at bounding box center [173, 117] width 222 height 81
click at [192, 98] on textarea "[MEDICAL_DATA], WATER, DISTILLED VINEGAR, [PERSON_NAME] & PARMESAN CHEESE (Part…" at bounding box center [173, 117] width 222 height 81
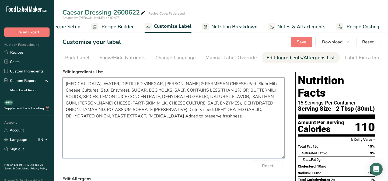
paste textarea "DEHYDRATED ONION,"
drag, startPoint x: 260, startPoint y: 111, endPoint x: 213, endPoint y: 113, distance: 46.9
click at [213, 113] on textarea "[MEDICAL_DATA], WATER, DISTILLED VINEGAR, [PERSON_NAME] & PARMESAN CHEESE (Part…" at bounding box center [173, 117] width 222 height 81
drag, startPoint x: 260, startPoint y: 112, endPoint x: 218, endPoint y: 113, distance: 42.3
click at [213, 112] on textarea "[MEDICAL_DATA], WATER, DISTILLED VINEGAR, [PERSON_NAME] & PARMESAN CHEESE (Part…" at bounding box center [173, 117] width 222 height 81
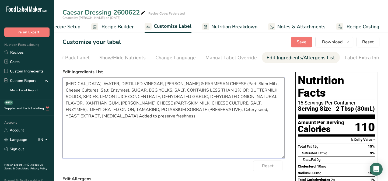
drag, startPoint x: 80, startPoint y: 112, endPoint x: 100, endPoint y: 105, distance: 20.4
click at [100, 105] on textarea "[MEDICAL_DATA], WATER, DISTILLED VINEGAR, [PERSON_NAME] & PARMESAN CHEESE (Part…" at bounding box center [173, 117] width 222 height 81
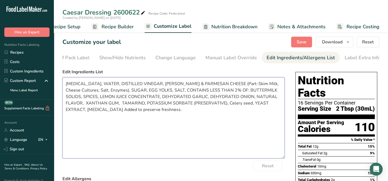
click at [239, 98] on textarea "[MEDICAL_DATA], WATER, DISTILLED VINEGAR, [PERSON_NAME] & PARMESAN CHEESE (Part…" at bounding box center [173, 117] width 222 height 81
drag, startPoint x: 106, startPoint y: 103, endPoint x: 64, endPoint y: 104, distance: 42.0
click at [64, 104] on textarea "[MEDICAL_DATA], WATER, DISTILLED VINEGAR, [PERSON_NAME] & PARMESAN CHEESE (Part…" at bounding box center [173, 117] width 222 height 81
click at [126, 105] on textarea "[MEDICAL_DATA], WATER, DISTILLED VINEGAR, [PERSON_NAME] & PARMESAN CHEESE (Part…" at bounding box center [173, 117] width 222 height 81
click at [243, 104] on textarea "[MEDICAL_DATA], WATER, DISTILLED VINEGAR, [PERSON_NAME] & PARMESAN CHEESE (Part…" at bounding box center [173, 117] width 222 height 81
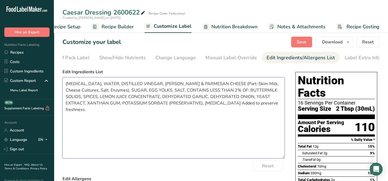
click at [246, 116] on textarea "[MEDICAL_DATA], WATER, DISTILLED VINEGAR, [PERSON_NAME] & PARMESAN CHEESE (Part…" at bounding box center [173, 117] width 222 height 81
click at [108, 124] on textarea "[MEDICAL_DATA], WATER, DISTILLED VINEGAR, [PERSON_NAME] & PARMESAN CHEESE (Part…" at bounding box center [173, 117] width 222 height 81
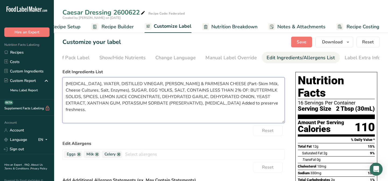
drag, startPoint x: 282, startPoint y: 158, endPoint x: 274, endPoint y: 122, distance: 36.1
click at [274, 122] on textarea "[MEDICAL_DATA], WATER, DISTILLED VINEGAR, [PERSON_NAME] & PARMESAN CHEESE (Part…" at bounding box center [173, 100] width 222 height 46
type textarea "[MEDICAL_DATA], WATER, DISTILLED VINEGAR, [PERSON_NAME] & PARMESAN CHEESE (Part…"
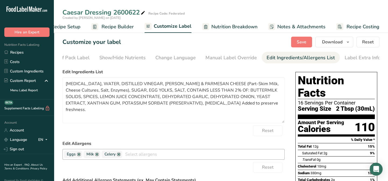
click at [155, 150] on div "Eggs Milk Celery Soy Tree Nuts Wheat Fish Peanuts Sesame Crustaceans Sulphites …" at bounding box center [173, 154] width 222 height 11
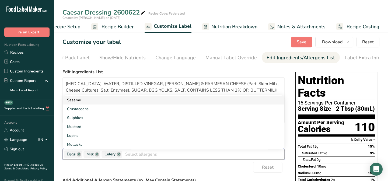
scroll to position [49, 0]
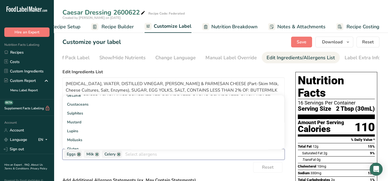
click at [77, 155] on link at bounding box center [79, 154] width 4 height 4
click at [100, 157] on span "Celery" at bounding box center [92, 154] width 21 height 8
click at [99, 156] on link at bounding box center [99, 154] width 4 height 4
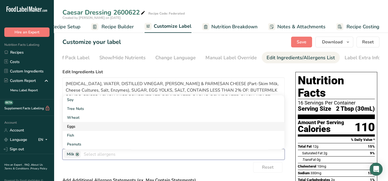
click at [73, 128] on link "Eggs" at bounding box center [174, 126] width 222 height 9
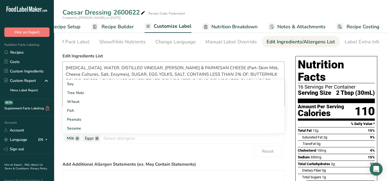
scroll to position [24, 0]
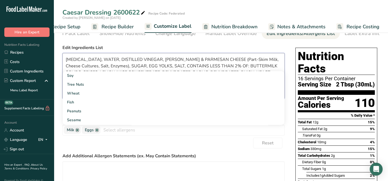
click at [178, 64] on textarea "[MEDICAL_DATA], WATER, DISTILLED VINEGAR, [PERSON_NAME] & PARMESAN CHEESE (Part…" at bounding box center [173, 76] width 222 height 46
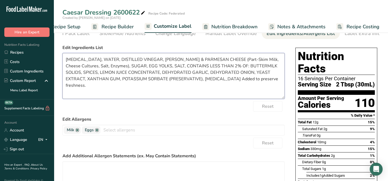
click at [154, 67] on textarea "[MEDICAL_DATA], WATER, DISTILLED VINEGAR, [PERSON_NAME] & PARMESAN CHEESE (Part…" at bounding box center [173, 76] width 222 height 46
click at [111, 67] on textarea "[MEDICAL_DATA], WATER, DISTILLED VINEGAR, [PERSON_NAME] & PARMESAN CHEESE (Part…" at bounding box center [173, 76] width 222 height 46
click at [113, 66] on textarea "[MEDICAL_DATA], WATER, DISTILLED VINEGAR, [PERSON_NAME] & PARMESAN CHEESE (Part…" at bounding box center [173, 76] width 222 height 46
click at [223, 60] on textarea "[MEDICAL_DATA], WATER, DISTILLED VINEGAR, [PERSON_NAME] & PARMESAN CHEESE (Part…" at bounding box center [173, 76] width 222 height 46
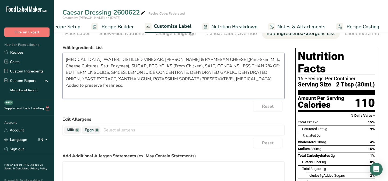
click at [112, 67] on textarea "[MEDICAL_DATA], WATER, DISTILLED VINEGAR, [PERSON_NAME] & PARMESAN CHEESE [(Par…" at bounding box center [173, 76] width 222 height 46
click at [136, 73] on textarea "[MEDICAL_DATA], WATER, DISTILLED VINEGAR, [PERSON_NAME] & PARMESAN CHEESE [(Par…" at bounding box center [173, 76] width 222 height 46
click at [194, 67] on textarea "[MEDICAL_DATA], WATER, DISTILLED VINEGAR, [PERSON_NAME] & PARMESAN CHEESE [(Par…" at bounding box center [173, 76] width 222 height 46
click at [137, 74] on textarea "[MEDICAL_DATA], WATER, DISTILLED VINEGAR, [PERSON_NAME] & PARMESAN CHEESE [(Par…" at bounding box center [173, 76] width 222 height 46
type textarea "[MEDICAL_DATA], WATER, DISTILLED VINEGAR, [PERSON_NAME] & PARMESAN CHEESE [(Par…"
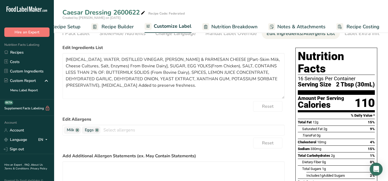
click at [191, 112] on div "Reset" at bounding box center [173, 106] width 222 height 11
click at [86, 132] on span "Eggs" at bounding box center [89, 130] width 9 height 6
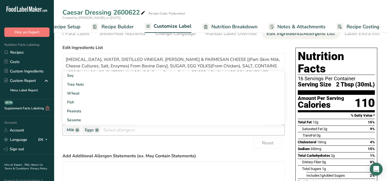
click at [85, 131] on span "Eggs" at bounding box center [89, 130] width 9 height 6
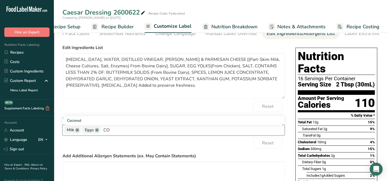
type input "C"
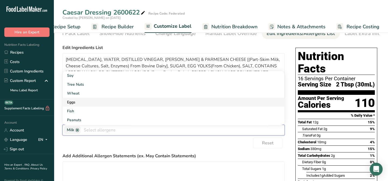
click at [75, 101] on link "Eggs" at bounding box center [174, 102] width 222 height 9
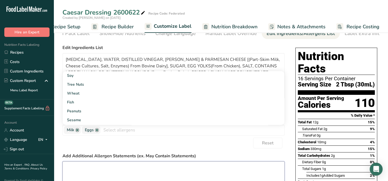
click at [70, 166] on textarea at bounding box center [173, 178] width 222 height 34
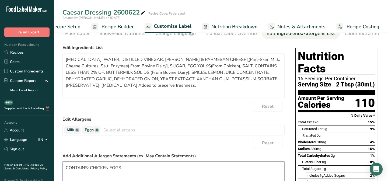
type textarea "CONTAINS: CHICKEN EGGS"
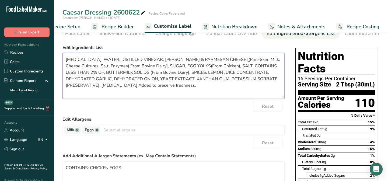
click at [150, 66] on textarea "[MEDICAL_DATA], WATER, DISTILLED VINEGAR, [PERSON_NAME] & PARMESAN CHEESE [(Par…" at bounding box center [173, 76] width 222 height 46
click at [224, 62] on textarea "[MEDICAL_DATA], WATER, DISTILLED VINEGAR, [PERSON_NAME] & PARMESAN CHEESE [(Par…" at bounding box center [173, 76] width 222 height 46
click at [225, 59] on textarea "[MEDICAL_DATA], WATER, DISTILLED VINEGAR, [PERSON_NAME] & PARMESAN CHEESE (Part…" at bounding box center [173, 76] width 222 height 46
click at [224, 58] on textarea "[MEDICAL_DATA], WATER, DISTILLED VINEGAR, [PERSON_NAME] & PARMESAN CHEESE (Part…" at bounding box center [173, 76] width 222 height 46
click at [223, 59] on textarea "[MEDICAL_DATA], WATER, DISTILLED VINEGAR, [PERSON_NAME] & PARMESAN CHEESE (Part…" at bounding box center [173, 76] width 222 height 46
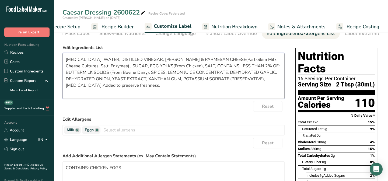
click at [113, 67] on textarea "[MEDICAL_DATA], WATER, DISTILLED VINEGAR, [PERSON_NAME] & PARMESAN CHEESE(Part-…" at bounding box center [173, 76] width 222 height 46
click at [183, 67] on textarea "[MEDICAL_DATA], WATER, DISTILLED VINEGAR, [PERSON_NAME] & PARMESAN CHEESE(Part-…" at bounding box center [173, 76] width 222 height 46
click at [104, 72] on textarea "[MEDICAL_DATA], WATER, DISTILLED VINEGAR, [PERSON_NAME] & PARMESAN CHEESE(Part-…" at bounding box center [173, 76] width 222 height 46
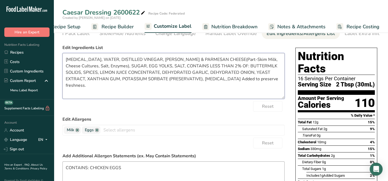
type textarea "[MEDICAL_DATA], WATER, DISTILLED VINEGAR, [PERSON_NAME] & PARMESAN CHEESE(Part-…"
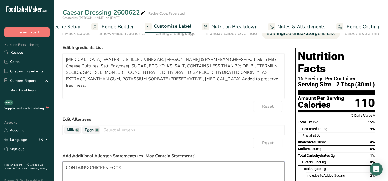
drag, startPoint x: 128, startPoint y: 170, endPoint x: 66, endPoint y: 167, distance: 62.0
click at [67, 168] on textarea "CONTAINS: CHICKEN EGGS" at bounding box center [173, 178] width 222 height 34
click at [145, 112] on div "Reset" at bounding box center [173, 106] width 222 height 11
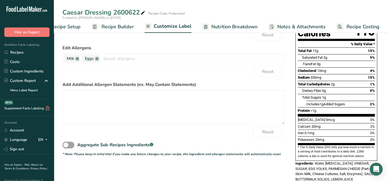
scroll to position [0, 0]
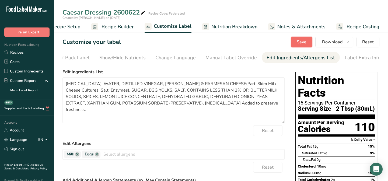
click at [306, 41] on span "Save" at bounding box center [302, 42] width 10 height 6
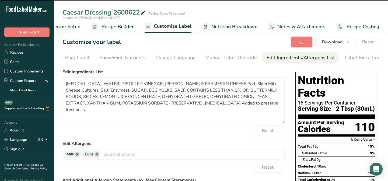
type textarea "[MEDICAL_DATA], WATER, DISTILLED VINEGAR, [PERSON_NAME] & PARMESAN CHEESE(Part-…"
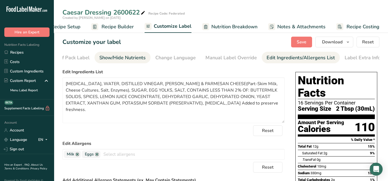
click at [117, 57] on div "Show/Hide Nutrients" at bounding box center [122, 57] width 46 height 7
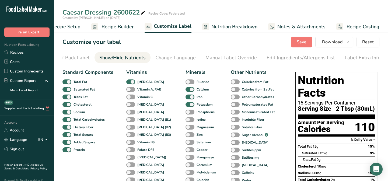
click at [223, 27] on span "Nutrition Breakdown" at bounding box center [234, 26] width 46 height 7
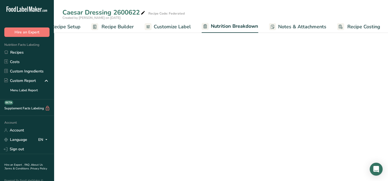
scroll to position [0, 22]
click at [223, 25] on span "Nutrition Breakdown" at bounding box center [234, 26] width 47 height 7
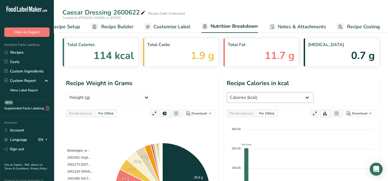
scroll to position [24, 0]
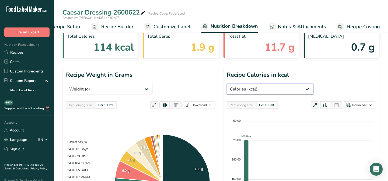
click at [313, 84] on select "Weight (g) Calories (kcal) Energy KJ (kj) Total Fat (g) Saturated Fat (g) Trans…" at bounding box center [270, 89] width 87 height 11
select select "Protein"
click at [309, 84] on select "Weight (g) Calories (kcal) Energy KJ (kj) Total Fat (g) Saturated Fat (g) Trans…" at bounding box center [270, 89] width 87 height 11
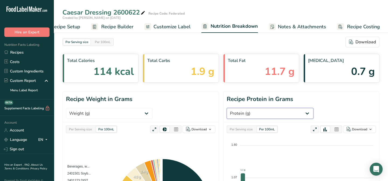
scroll to position [0, 0]
click at [162, 27] on span "Customize Label" at bounding box center [171, 26] width 37 height 7
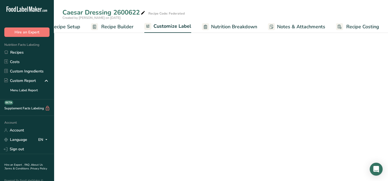
scroll to position [0, 22]
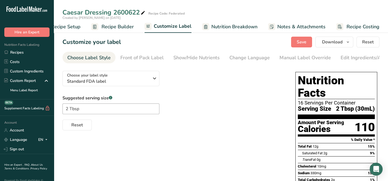
click at [129, 27] on span "Recipe Builder" at bounding box center [117, 26] width 32 height 7
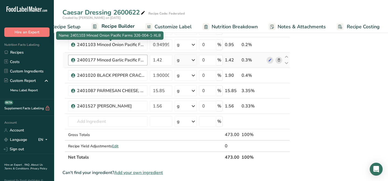
scroll to position [269, 0]
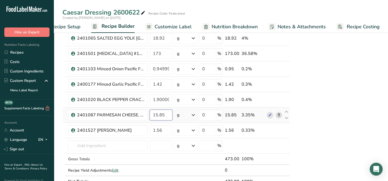
drag, startPoint x: 164, startPoint y: 115, endPoint x: 152, endPoint y: 115, distance: 11.8
click at [152, 115] on input "15.85" at bounding box center [161, 115] width 23 height 11
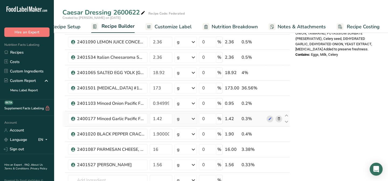
scroll to position [245, 0]
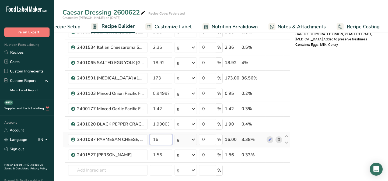
drag, startPoint x: 158, startPoint y: 138, endPoint x: 152, endPoint y: 138, distance: 6.2
click at [152, 138] on input "16" at bounding box center [161, 139] width 23 height 11
click at [174, 120] on div "Ingredient * Amount * Unit * Waste * .a-a{fill:#347362;}.b-a{fill:#fff;} Grams …" at bounding box center [175, 12] width 227 height 398
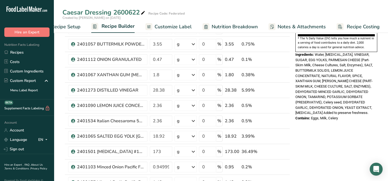
scroll to position [269, 0]
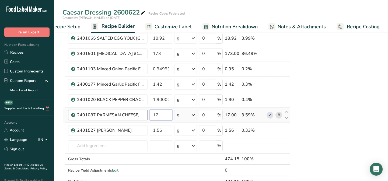
drag, startPoint x: 162, startPoint y: 113, endPoint x: 146, endPoint y: 112, distance: 15.2
click at [146, 112] on tr "2401087 PARMESAN CHEESE, GRATED 17 g Weight Units g kg mg See more Volume Units…" at bounding box center [176, 114] width 227 height 15
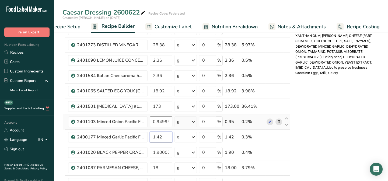
scroll to position [245, 0]
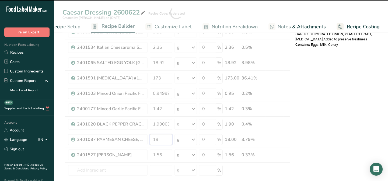
drag, startPoint x: 161, startPoint y: 138, endPoint x: 153, endPoint y: 137, distance: 7.8
click at [153, 137] on div "Ingredient * Amount * Unit * Waste * .a-a{fill:#347362;}.b-a{fill:#fff;} Grams …" at bounding box center [175, 12] width 227 height 398
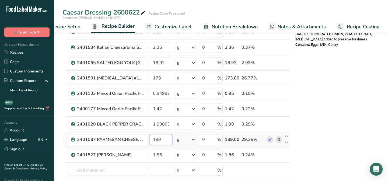
drag, startPoint x: 162, startPoint y: 138, endPoint x: 150, endPoint y: 137, distance: 11.4
click at [150, 137] on input "189" at bounding box center [161, 139] width 23 height 11
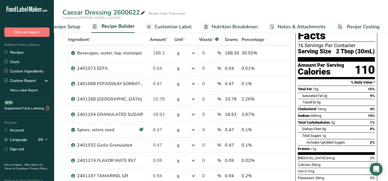
scroll to position [0, 0]
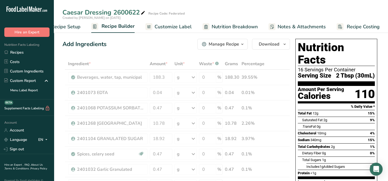
click at [168, 49] on div "Add Ingredients Manage Recipe Delete Recipe Duplicate Recipe Scale Recipe Save …" at bounding box center [175, 44] width 227 height 11
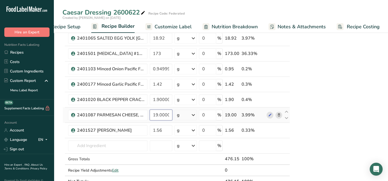
drag, startPoint x: 170, startPoint y: 113, endPoint x: 148, endPoint y: 113, distance: 22.1
click at [148, 113] on tr "2401087 PARMESAN CHEESE, GRATED 19.000001 g Weight Units g kg mg See more Volum…" at bounding box center [176, 114] width 227 height 15
click at [160, 116] on input "201" at bounding box center [161, 115] width 23 height 11
type input "20"
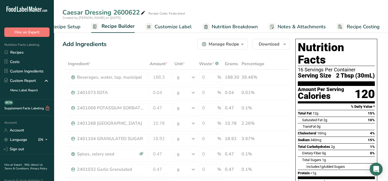
click at [222, 26] on span "Nutrition Breakdown" at bounding box center [235, 26] width 46 height 7
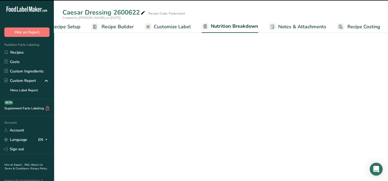
scroll to position [0, 22]
select select "Calories"
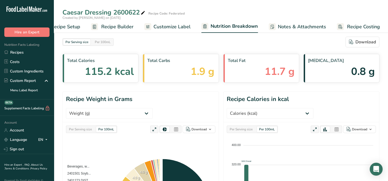
click at [115, 26] on span "Recipe Builder" at bounding box center [117, 26] width 32 height 7
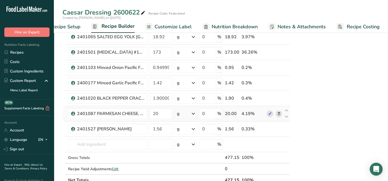
scroll to position [269, 0]
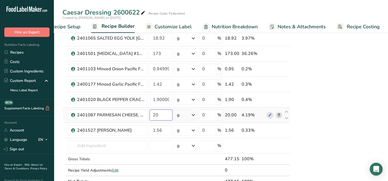
drag, startPoint x: 161, startPoint y: 114, endPoint x: 152, endPoint y: 113, distance: 8.9
click at [152, 113] on input "20" at bounding box center [161, 115] width 23 height 11
type input "25"
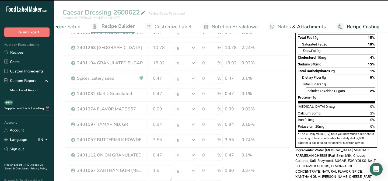
scroll to position [73, 0]
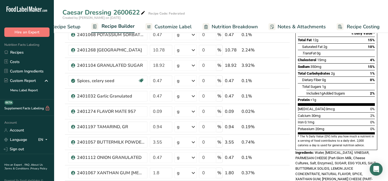
click at [230, 27] on span "Nutrition Breakdown" at bounding box center [235, 26] width 46 height 7
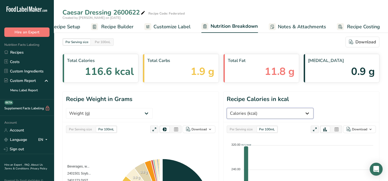
click at [313, 108] on select "Weight (g) Calories (kcal) Energy KJ (kj) Total Fat (g) Saturated Fat (g) Trans…" at bounding box center [270, 113] width 87 height 11
select select "Protein"
click at [309, 108] on select "Weight (g) Calories (kcal) Energy KJ (kj) Total Fat (g) Saturated Fat (g) Trans…" at bounding box center [270, 113] width 87 height 11
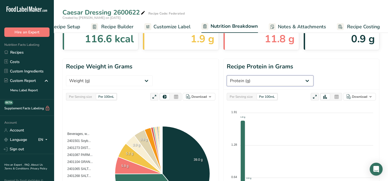
scroll to position [24, 0]
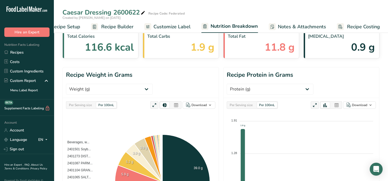
click at [239, 102] on div "Per Serving size" at bounding box center [240, 105] width 27 height 6
click at [208, 102] on icon "button" at bounding box center [210, 105] width 4 height 7
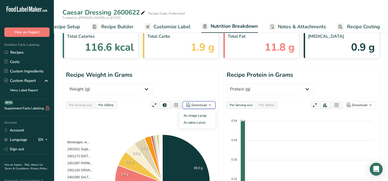
click at [208, 102] on icon "button" at bounding box center [210, 105] width 4 height 7
click at [372, 102] on icon "button" at bounding box center [370, 105] width 4 height 7
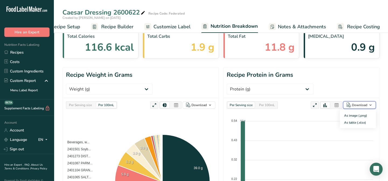
click at [372, 102] on icon "button" at bounding box center [370, 105] width 4 height 7
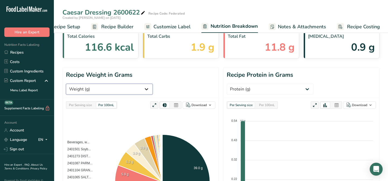
click at [153, 84] on select "Weight (g) Calories (kcal) Energy KJ (kj) Total Fat (g) Saturated Fat (g) Trans…" at bounding box center [109, 89] width 87 height 11
select select "Protein"
click at [149, 84] on select "Weight (g) Calories (kcal) Energy KJ (kj) Total Fat (g) Saturated Fat (g) Trans…" at bounding box center [109, 89] width 87 height 11
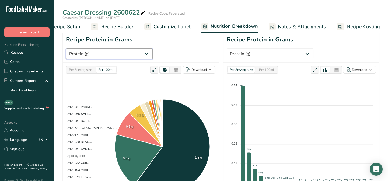
scroll to position [73, 0]
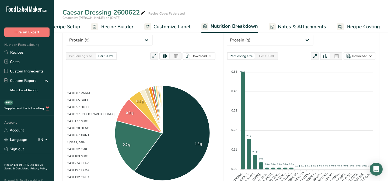
click at [120, 26] on span "Recipe Builder" at bounding box center [117, 26] width 32 height 7
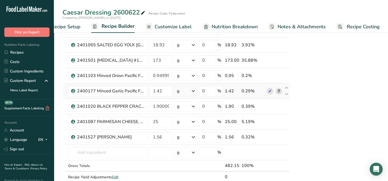
scroll to position [269, 0]
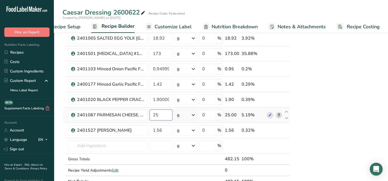
drag, startPoint x: 160, startPoint y: 114, endPoint x: 150, endPoint y: 114, distance: 10.0
click at [150, 114] on input "25" at bounding box center [161, 115] width 23 height 11
type input "15.85"
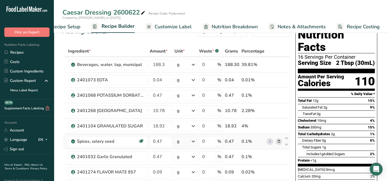
scroll to position [0, 0]
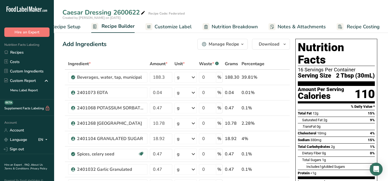
click at [218, 26] on span "Nutrition Breakdown" at bounding box center [235, 26] width 46 height 7
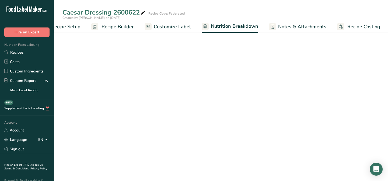
scroll to position [0, 22]
select select "Calories"
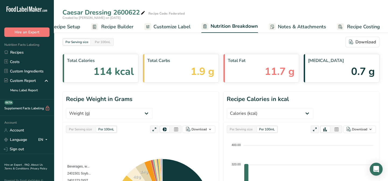
drag, startPoint x: 181, startPoint y: 28, endPoint x: 203, endPoint y: 32, distance: 22.8
click at [181, 28] on span "Customize Label" at bounding box center [171, 26] width 37 height 7
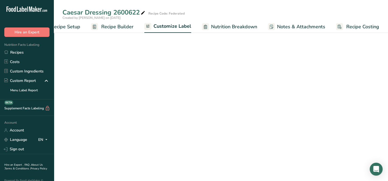
scroll to position [0, 22]
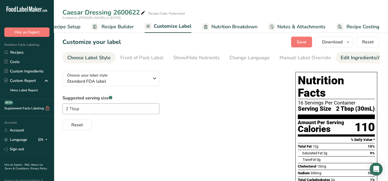
click at [348, 56] on div "Edit Ingredients/Allergens List" at bounding box center [375, 57] width 68 height 7
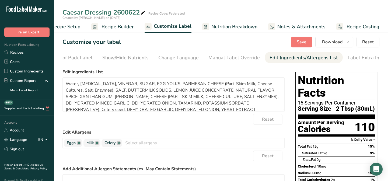
scroll to position [0, 74]
drag, startPoint x: 281, startPoint y: 113, endPoint x: 284, endPoint y: 133, distance: 20.8
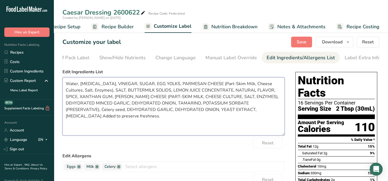
drag, startPoint x: 282, startPoint y: 110, endPoint x: 287, endPoint y: 134, distance: 24.6
click at [171, 121] on textarea "Water, [MEDICAL_DATA], VINEGAR, SUGAR, EGG YOLKS, PARMESAN CHEESE (Part-Skim Mi…" at bounding box center [173, 106] width 222 height 58
drag, startPoint x: 99, startPoint y: 97, endPoint x: 69, endPoint y: 97, distance: 29.3
click at [67, 97] on textarea "Water, [MEDICAL_DATA], VINEGAR, SUGAR, EGG YOLKS, PARMESAN CHEESE (Part-Skim Mi…" at bounding box center [173, 106] width 222 height 58
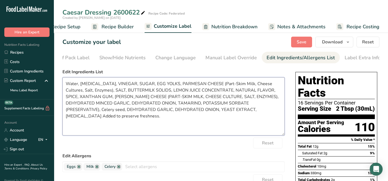
click at [71, 97] on textarea "Water, [MEDICAL_DATA], VINEGAR, SUGAR, EGG YOLKS, PARMESAN CHEESE (Part-Skim Mi…" at bounding box center [173, 106] width 222 height 58
drag, startPoint x: 108, startPoint y: 120, endPoint x: 107, endPoint y: 115, distance: 4.9
click at [108, 120] on textarea "Water, [MEDICAL_DATA], VINEGAR, SUGAR, EGG YOLKS, PARMESAN CHEESE (Part-Skim Mi…" at bounding box center [173, 106] width 222 height 58
drag, startPoint x: 99, startPoint y: 98, endPoint x: 67, endPoint y: 97, distance: 31.8
click at [66, 99] on textarea "Water, [MEDICAL_DATA], VINEGAR, SUGAR, EGG YOLKS, PARMESAN CHEESE (Part-Skim Mi…" at bounding box center [173, 106] width 222 height 58
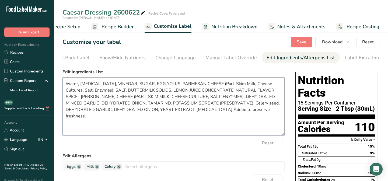
click at [164, 111] on textarea "Water, [MEDICAL_DATA], VINEGAR, SUGAR, EGG YOLKS, PARMESAN CHEESE (Part-Skim Mi…" at bounding box center [173, 106] width 222 height 58
paste textarea "XANTHAN GUM,"
click at [164, 111] on textarea "Water, [MEDICAL_DATA], VINEGAR, SUGAR, EGG YOLKS, PARMESAN CHEESE (Part-Skim Mi…" at bounding box center [173, 106] width 222 height 58
drag, startPoint x: 136, startPoint y: 104, endPoint x: 216, endPoint y: 102, distance: 80.2
click at [216, 102] on textarea "Water, [MEDICAL_DATA], VINEGAR, SUGAR, EGG YOLKS, PARMESAN CHEESE (Part-Skim Mi…" at bounding box center [173, 106] width 222 height 58
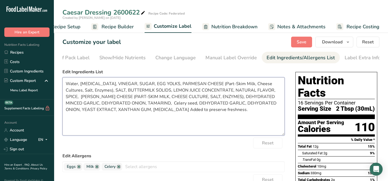
click at [122, 111] on textarea "Water, [MEDICAL_DATA], VINEGAR, SUGAR, EGG YOLKS, PARMESAN CHEESE (Part-Skim Mi…" at bounding box center [173, 106] width 222 height 58
paste textarea "POTASSIUM SORBATE (PRESERVATIVE),"
drag, startPoint x: 162, startPoint y: 104, endPoint x: 112, endPoint y: 104, distance: 50.3
click at [112, 104] on textarea "Water, [MEDICAL_DATA], VINEGAR, SUGAR, EGG YOLKS, PARMESAN CHEESE (Part-Skim Mi…" at bounding box center [173, 106] width 222 height 58
drag, startPoint x: 65, startPoint y: 97, endPoint x: 213, endPoint y: 97, distance: 147.3
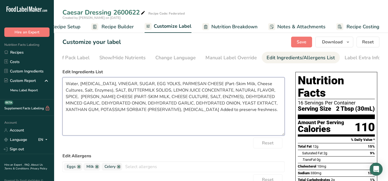
click at [213, 97] on textarea "Water, [MEDICAL_DATA], VINEGAR, SUGAR, EGG YOLKS, PARMESAN CHEESE (Part-Skim Mi…" at bounding box center [173, 106] width 222 height 58
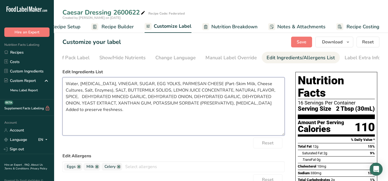
drag, startPoint x: 80, startPoint y: 84, endPoint x: 64, endPoint y: 84, distance: 16.2
click at [64, 84] on textarea "Water, [MEDICAL_DATA], VINEGAR, SUGAR, EGG YOLKS, PARMESAN CHEESE (Part-Skim Mi…" at bounding box center [173, 106] width 222 height 58
click at [96, 84] on textarea "[MEDICAL_DATA], VINEGAR, SUGAR, EGG YOLKS, PARMESAN CHEESE (Part-Skim Milk, Che…" at bounding box center [173, 106] width 222 height 58
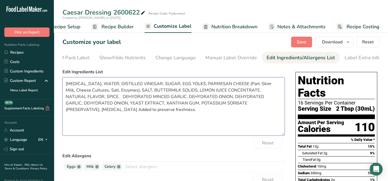
click at [198, 86] on textarea "[MEDICAL_DATA], WATER, DISTILLED VINEGAR, SUGAR, EGG YOLKS, PARMESAN CHEESE (Pa…" at bounding box center [173, 106] width 222 height 58
drag, startPoint x: 198, startPoint y: 85, endPoint x: 158, endPoint y: 85, distance: 39.8
click at [156, 86] on textarea "[MEDICAL_DATA], WATER, DISTILLED VINEGAR, SUGAR, EGG YOLKS, [PERSON_NAME] & PAR…" at bounding box center [173, 106] width 222 height 58
click at [159, 86] on textarea "[MEDICAL_DATA], WATER, DISTILLED VINEGAR, [PERSON_NAME] & PARMESAN CHEESE (Part…" at bounding box center [173, 106] width 222 height 58
click at [158, 85] on textarea "[MEDICAL_DATA], WATER, DISTILLED VINEGAR, [PERSON_NAME] & PARMESAN CHEESE (Part…" at bounding box center [173, 106] width 222 height 58
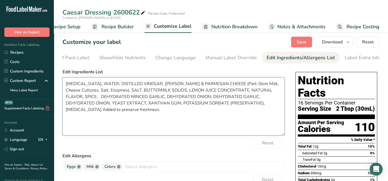
click at [114, 92] on textarea "[MEDICAL_DATA], WATER, DISTILLED VINEGAR, [PERSON_NAME] & PARMESAN CHEESE (Part…" at bounding box center [173, 106] width 222 height 58
paste textarea "UGAR, EGG YOLKS,S"
click at [170, 92] on textarea "[MEDICAL_DATA], WATER, DISTILLED VINEGAR, [PERSON_NAME] & PARMESAN CHEESE (Part…" at bounding box center [173, 106] width 222 height 58
click at [66, 97] on textarea "[MEDICAL_DATA], WATER, DISTILLED VINEGAR, [PERSON_NAME] & PARMESAN CHEESE (Part…" at bounding box center [173, 106] width 222 height 58
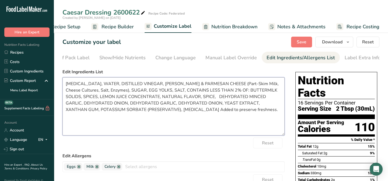
drag, startPoint x: 205, startPoint y: 105, endPoint x: 112, endPoint y: 103, distance: 92.9
click at [112, 103] on textarea "[MEDICAL_DATA], WATER, DISTILLED VINEGAR, [PERSON_NAME] & PARMESAN CHEESE (Part…" at bounding box center [173, 106] width 222 height 58
click at [145, 98] on textarea "[MEDICAL_DATA], WATER, DISTILLED VINEGAR, [PERSON_NAME] & PARMESAN CHEESE (Part…" at bounding box center [173, 106] width 222 height 58
paste textarea "DEHYDRATED GARLIC, DEHYDRATED ONION,"
drag, startPoint x: 239, startPoint y: 98, endPoint x: 277, endPoint y: 97, distance: 38.8
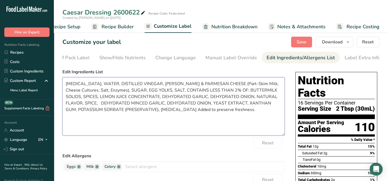
click at [277, 97] on textarea "[MEDICAL_DATA], WATER, DISTILLED VINEGAR, [PERSON_NAME] & PARMESAN CHEESE (Part…" at bounding box center [173, 106] width 222 height 58
drag, startPoint x: 176, startPoint y: 104, endPoint x: 64, endPoint y: 100, distance: 111.8
click at [64, 101] on textarea "[MEDICAL_DATA], WATER, DISTILLED VINEGAR, [PERSON_NAME] & PARMESAN CHEESE (Part…" at bounding box center [173, 106] width 222 height 58
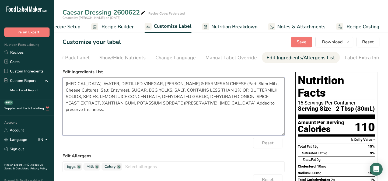
click at [270, 97] on textarea "[MEDICAL_DATA], WATER, DISTILLED VINEGAR, [PERSON_NAME] & PARMESAN CHEESE (Part…" at bounding box center [173, 106] width 222 height 58
type textarea "[MEDICAL_DATA], WATER, DISTILLED VINEGAR, [PERSON_NAME] & PARMESAN CHEESE (Part…"
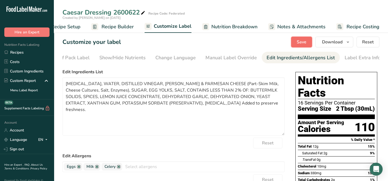
click at [303, 41] on span "Save" at bounding box center [302, 42] width 10 height 6
click at [356, 56] on div "Label Extra Info" at bounding box center [363, 57] width 36 height 7
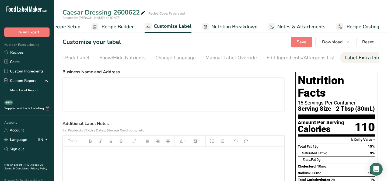
click at [349, 58] on div "Label Extra Info" at bounding box center [363, 57] width 36 height 7
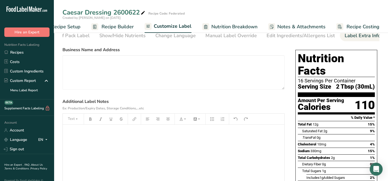
scroll to position [24, 0]
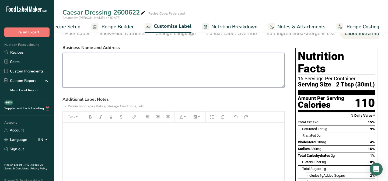
click at [67, 59] on textarea at bounding box center [173, 70] width 222 height 34
type textarea "k"
type textarea "Kingmaker Foods LLC [GEOGRAPHIC_DATA], IN 46268"
click at [86, 135] on div "﻿" at bounding box center [174, 155] width 222 height 67
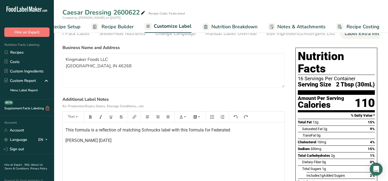
click at [232, 129] on p "This formula is a reflection of matching Schnucks label with this formula for F…" at bounding box center [173, 130] width 216 height 6
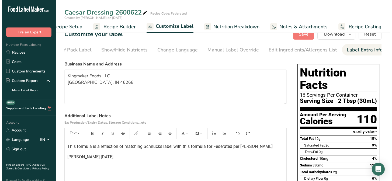
scroll to position [0, 0]
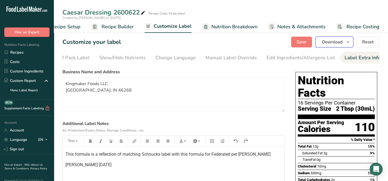
click at [330, 40] on span "Download" at bounding box center [332, 42] width 20 height 6
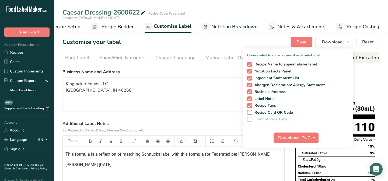
click at [251, 64] on span at bounding box center [249, 64] width 5 height 5
click at [251, 64] on input "Recipe Name to appear above label" at bounding box center [248, 63] width 3 height 3
checkbox input "false"
click at [250, 92] on span at bounding box center [249, 91] width 5 height 5
click at [250, 92] on input "Business Address" at bounding box center [248, 91] width 3 height 3
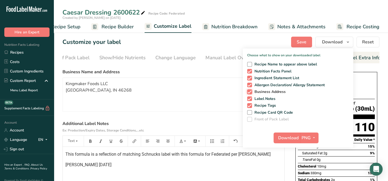
checkbox input "false"
click at [250, 97] on span at bounding box center [249, 98] width 5 height 5
click at [250, 97] on input "Label Notes" at bounding box center [248, 98] width 3 height 3
checkbox input "false"
click at [252, 107] on span at bounding box center [249, 105] width 5 height 5
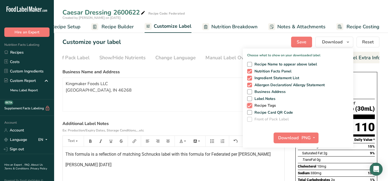
click at [251, 107] on input "Recipe Tags" at bounding box center [248, 105] width 3 height 3
checkbox input "false"
click at [285, 137] on span "Download" at bounding box center [288, 138] width 20 height 6
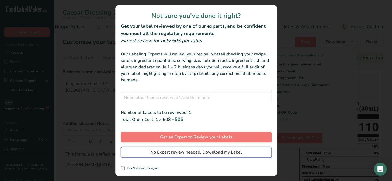
click at [188, 151] on span "No Expert review needed. Download my Label" at bounding box center [196, 152] width 92 height 6
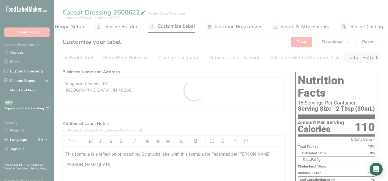
scroll to position [0, 0]
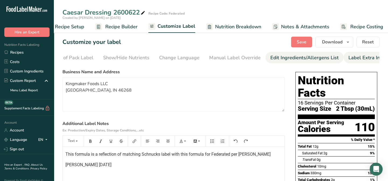
click at [274, 59] on div "Edit Ingredients/Allergens List" at bounding box center [304, 57] width 68 height 7
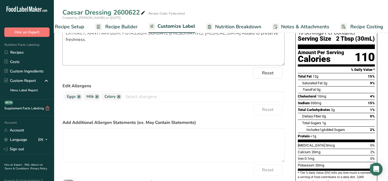
scroll to position [73, 0]
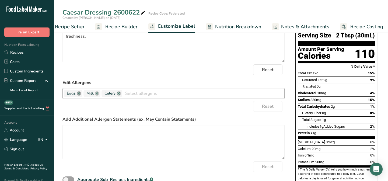
click at [78, 94] on link at bounding box center [79, 93] width 4 height 4
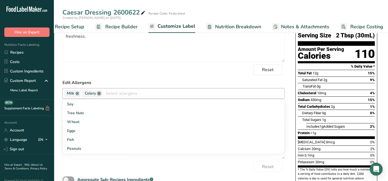
click at [99, 96] on link at bounding box center [99, 93] width 4 height 4
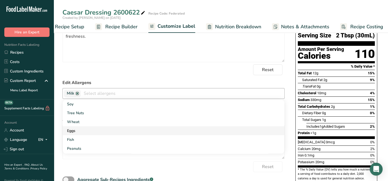
click at [73, 130] on link "Eggs" at bounding box center [174, 130] width 222 height 9
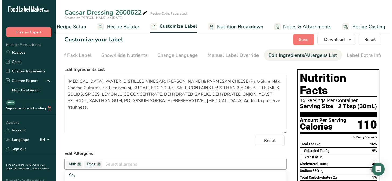
scroll to position [0, 0]
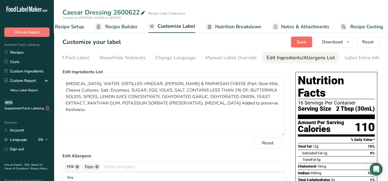
click at [298, 43] on span "Save" at bounding box center [302, 42] width 10 height 6
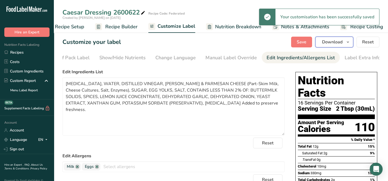
click at [327, 42] on span "Download" at bounding box center [332, 42] width 20 height 6
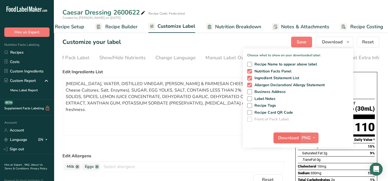
click at [284, 139] on span "Download" at bounding box center [288, 138] width 20 height 6
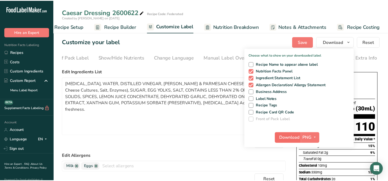
scroll to position [0, 70]
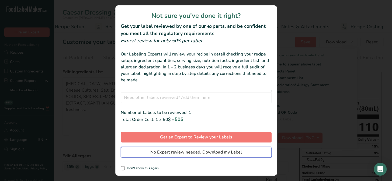
click at [222, 152] on span "No Expert review needed. Download my Label" at bounding box center [196, 152] width 92 height 6
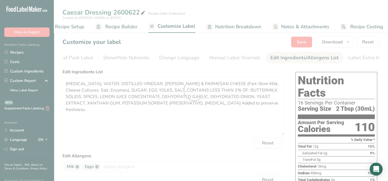
scroll to position [0, 0]
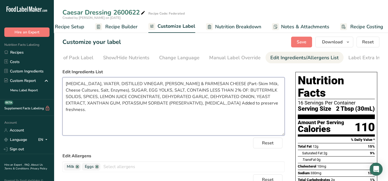
drag, startPoint x: 65, startPoint y: 84, endPoint x: 110, endPoint y: 105, distance: 50.1
click at [110, 107] on textarea "[MEDICAL_DATA], WATER, DISTILLED VINEGAR, [PERSON_NAME] & PARMESAN CHEESE (Part…" at bounding box center [173, 106] width 222 height 58
click at [106, 97] on textarea "[MEDICAL_DATA], WATER, DISTILLED VINEGAR, [PERSON_NAME] & PARMESAN CHEESE (Part…" at bounding box center [173, 106] width 222 height 58
drag, startPoint x: 64, startPoint y: 84, endPoint x: 105, endPoint y: 106, distance: 46.2
click at [105, 108] on textarea "[MEDICAL_DATA], WATER, DISTILLED VINEGAR, [PERSON_NAME] & PARMESAN CHEESE (Part…" at bounding box center [173, 106] width 222 height 58
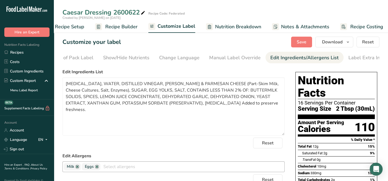
click at [197, 162] on div "Milk Eggs Soy Tree Nuts Wheat Fish Peanuts Sesame Crustaceans Sulphites Celery …" at bounding box center [173, 166] width 222 height 11
click at [302, 42] on span "Save" at bounding box center [302, 42] width 10 height 6
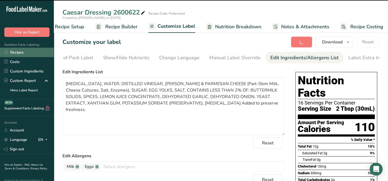
click at [13, 52] on link "Recipes" at bounding box center [27, 52] width 54 height 9
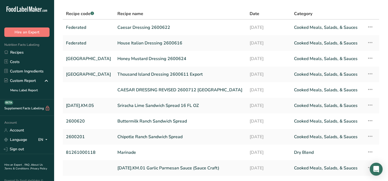
scroll to position [6, 0]
